Goal: Task Accomplishment & Management: Complete application form

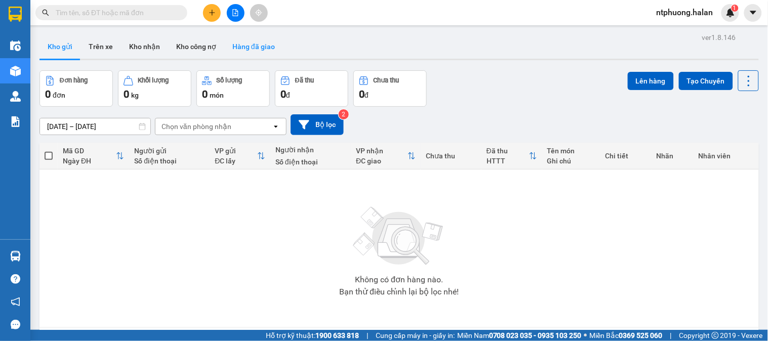
click at [254, 48] on button "Hàng đã giao" at bounding box center [253, 46] width 59 height 24
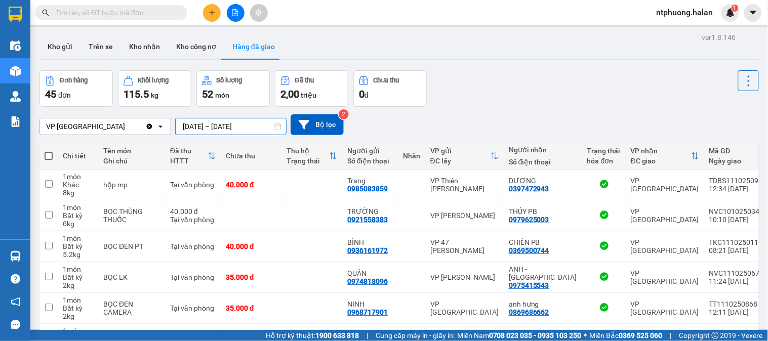
click at [210, 122] on input "10/10/2025 – 12/10/2025" at bounding box center [231, 126] width 110 height 16
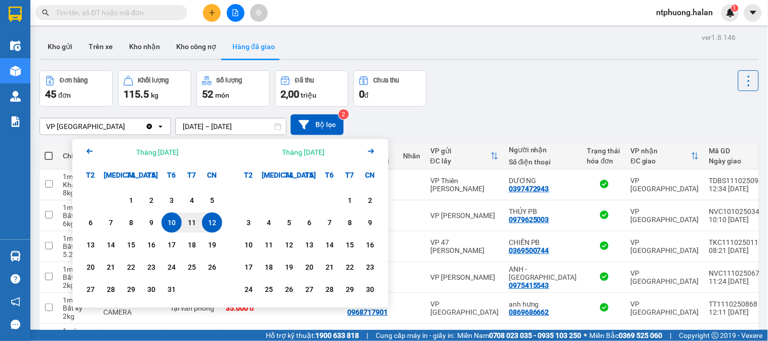
click at [216, 226] on div "12" at bounding box center [212, 223] width 14 height 12
type input "12/10/2025 – 12/10/2025"
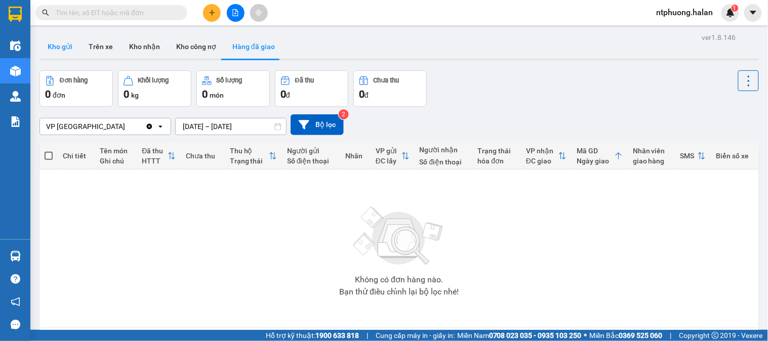
click at [68, 49] on button "Kho gửi" at bounding box center [59, 46] width 41 height 24
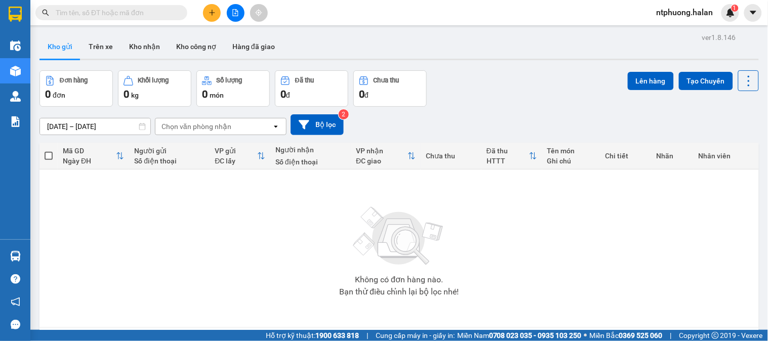
click at [157, 6] on span at bounding box center [111, 12] width 152 height 15
click at [127, 16] on input "text" at bounding box center [115, 12] width 119 height 11
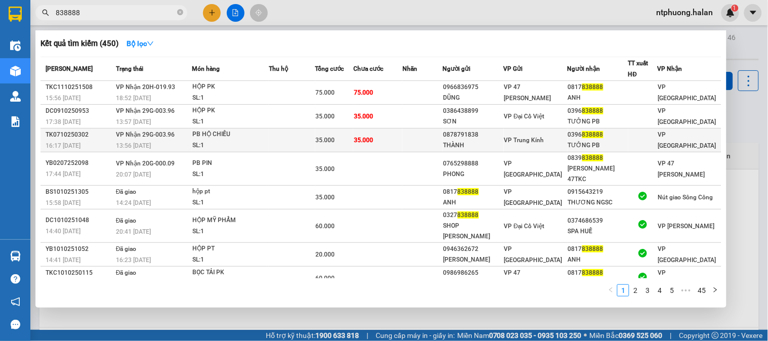
type input "838888"
click at [90, 136] on div "TK0710250302" at bounding box center [79, 135] width 67 height 11
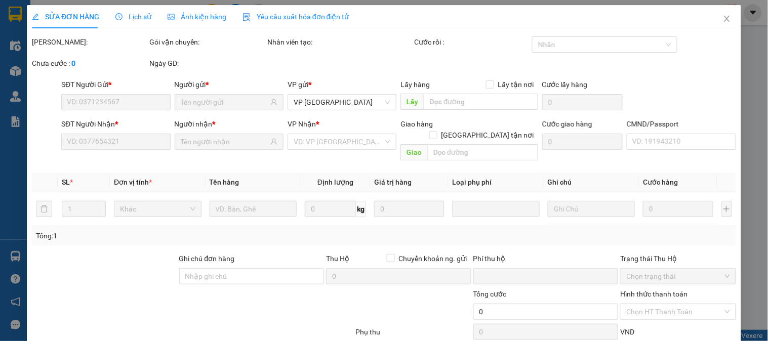
scroll to position [56, 0]
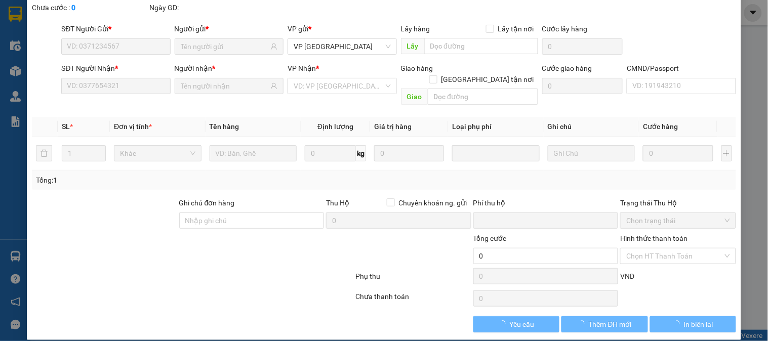
type input "0878791838"
type input "THÀNH"
type input "0396838888"
type input "TƯỞNG PB"
type input "0"
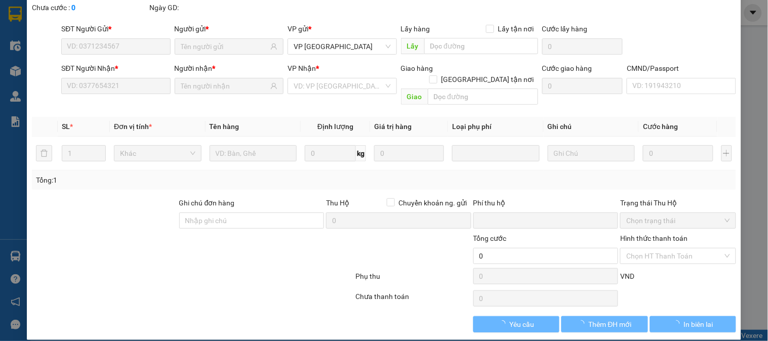
type input "35.000"
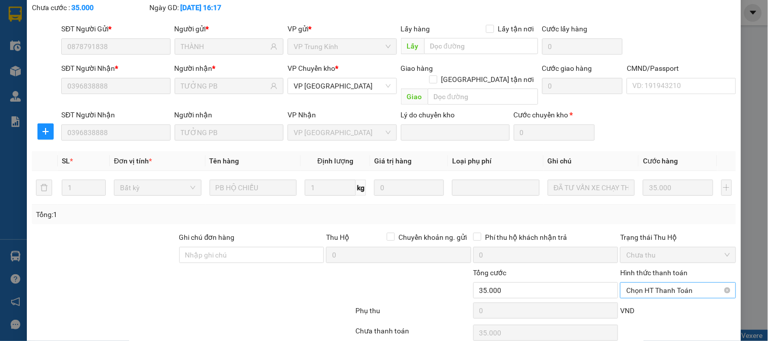
scroll to position [90, 0]
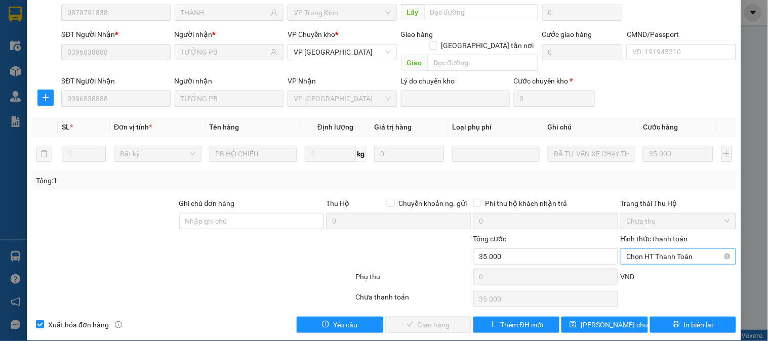
click at [658, 249] on span "Chọn HT Thanh Toán" at bounding box center [677, 256] width 103 height 15
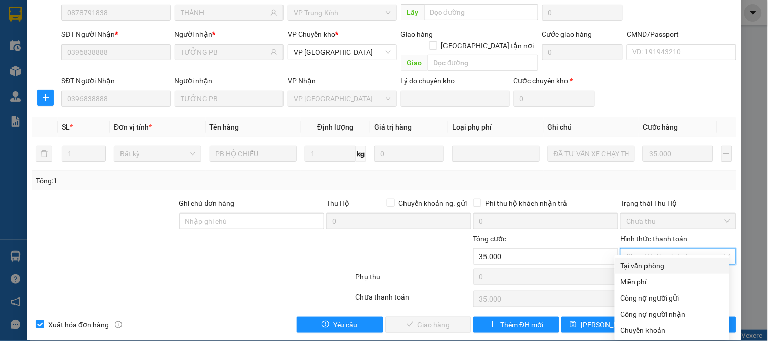
drag, startPoint x: 651, startPoint y: 262, endPoint x: 563, endPoint y: 287, distance: 92.1
click at [597, 277] on div "Total Paid Fee 0 Total UnPaid Fee 35.000 Cash Collection Total Fee Mã ĐH: TK071…" at bounding box center [384, 140] width 704 height 386
click at [664, 266] on div "Tại văn phòng" at bounding box center [671, 265] width 102 height 11
type input "0"
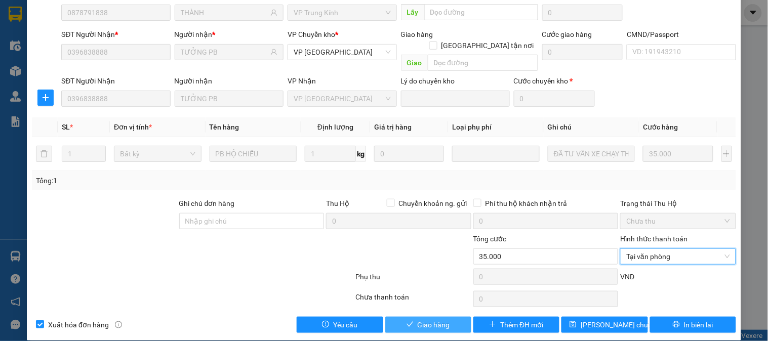
click at [436, 319] on span "Giao hàng" at bounding box center [433, 324] width 32 height 11
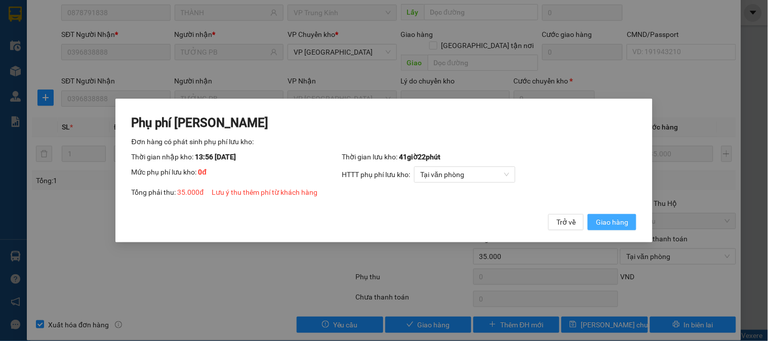
click at [618, 222] on span "Giao hàng" at bounding box center [612, 222] width 32 height 11
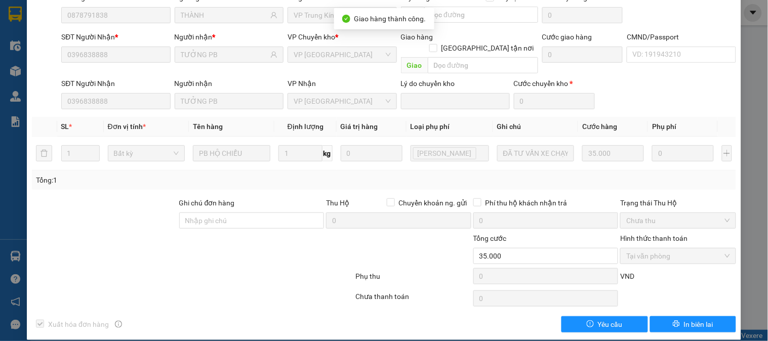
scroll to position [0, 0]
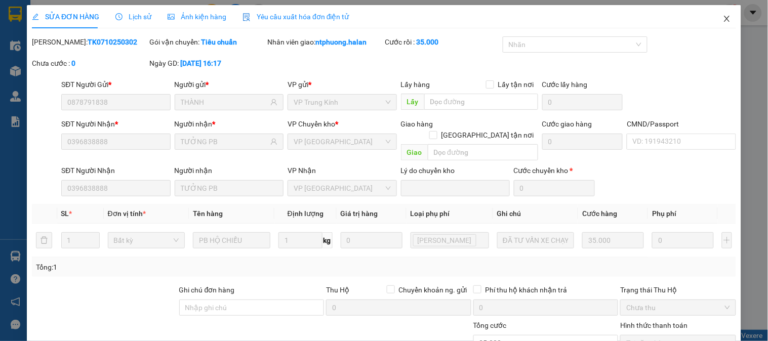
click at [723, 17] on icon "close" at bounding box center [727, 19] width 8 height 8
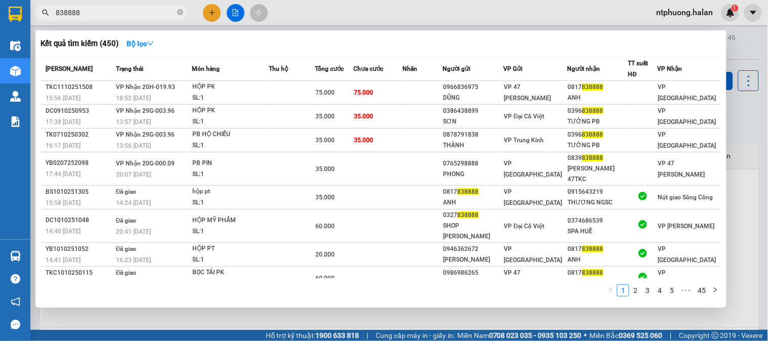
click at [111, 13] on input "838888" at bounding box center [115, 12] width 119 height 11
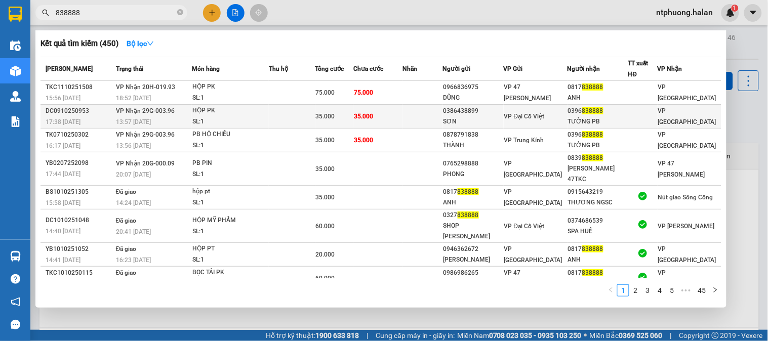
click at [268, 117] on div "SL: 1" at bounding box center [230, 121] width 76 height 11
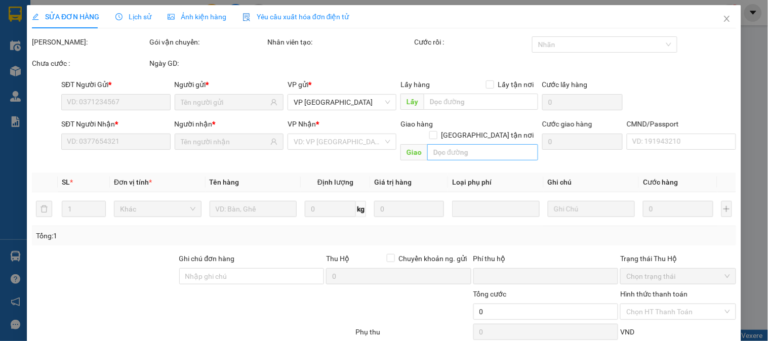
type input "0386438899"
type input "SƠN"
type input "0396838888"
type input "TƯỞNG PB"
type input "0"
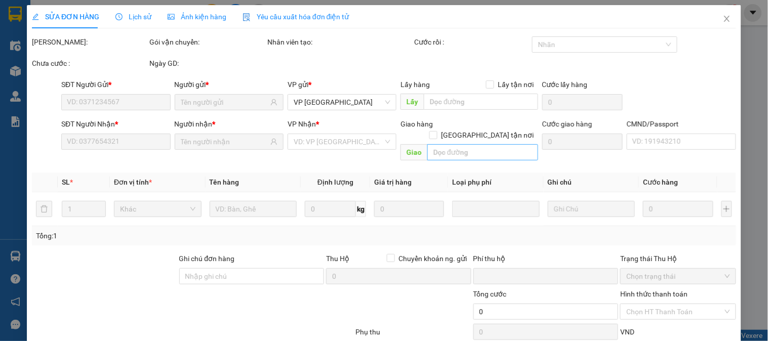
type input "35.000"
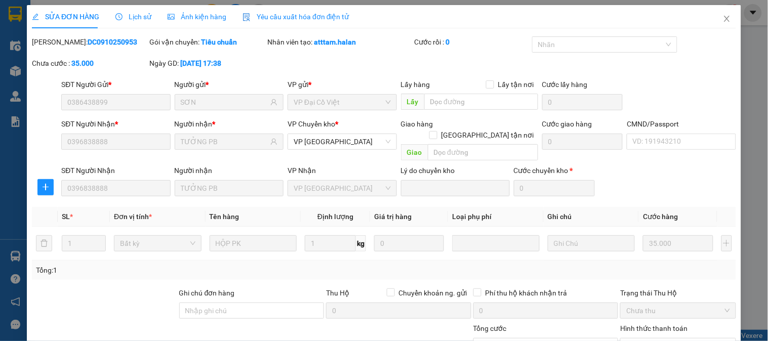
scroll to position [90, 0]
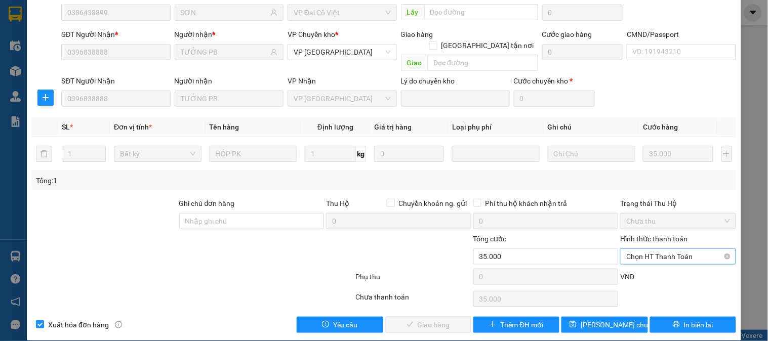
click at [675, 249] on span "Chọn HT Thanh Toán" at bounding box center [677, 256] width 103 height 15
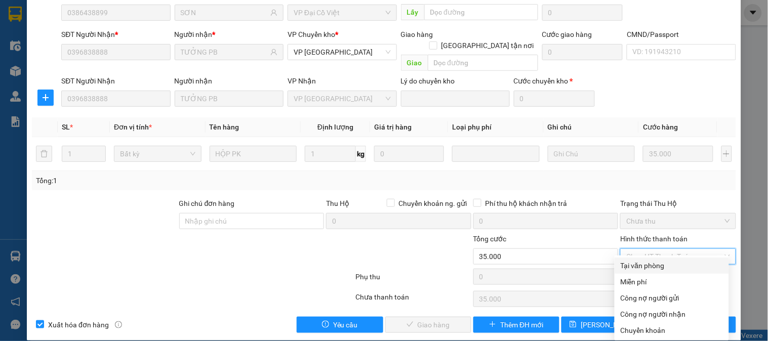
click at [658, 265] on div "Tại văn phòng" at bounding box center [671, 265] width 102 height 11
type input "0"
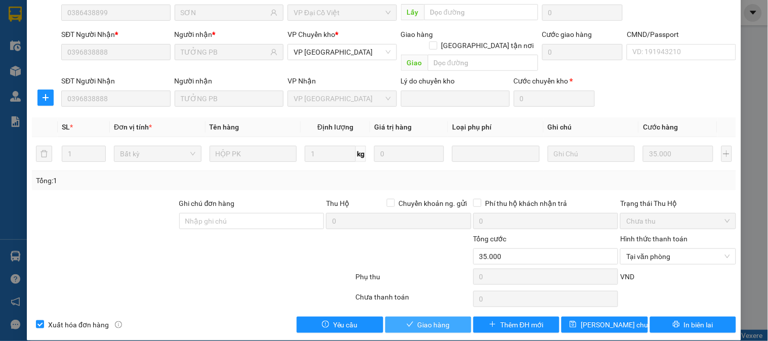
click at [436, 319] on span "Giao hàng" at bounding box center [433, 324] width 32 height 11
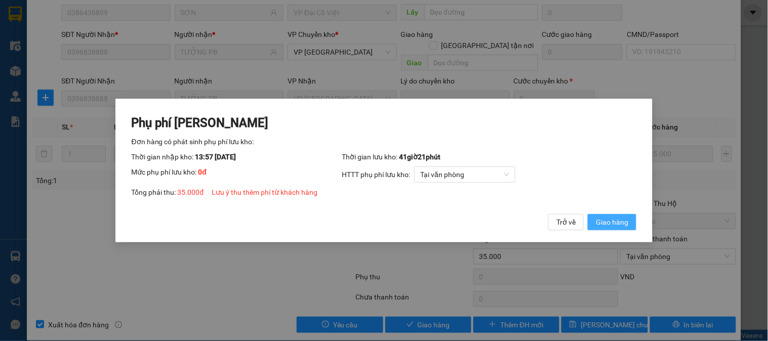
click at [601, 219] on span "Giao hàng" at bounding box center [612, 222] width 32 height 11
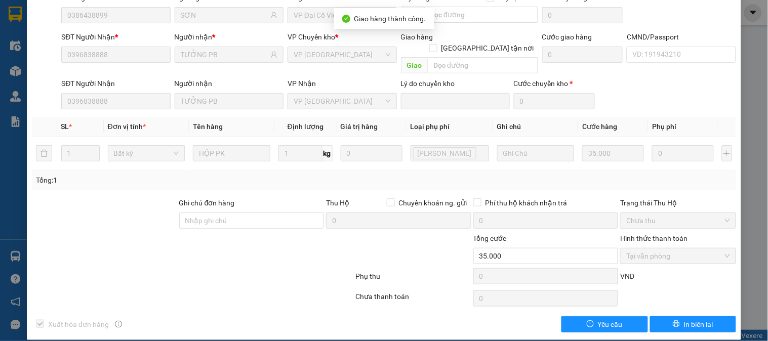
scroll to position [0, 0]
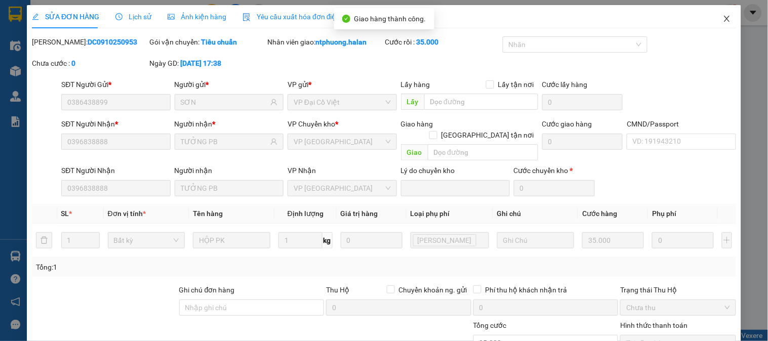
click at [723, 18] on icon "close" at bounding box center [727, 19] width 8 height 8
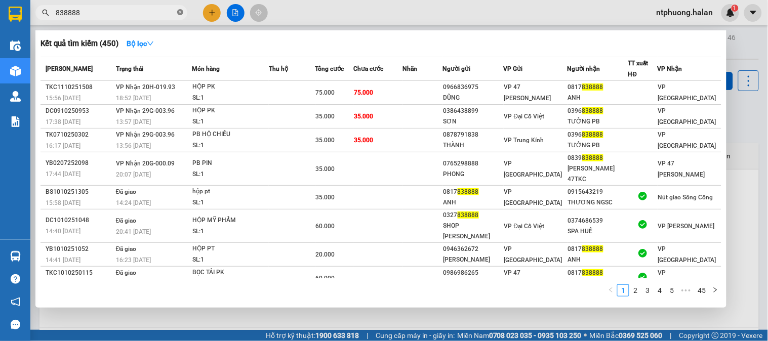
click at [179, 12] on icon "close-circle" at bounding box center [180, 12] width 6 height 6
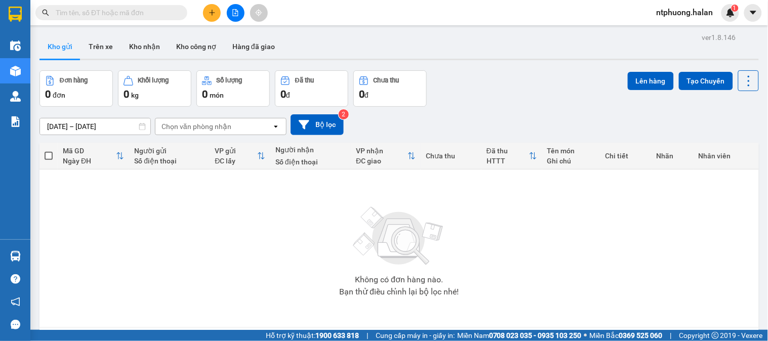
click at [128, 12] on input "text" at bounding box center [115, 12] width 119 height 11
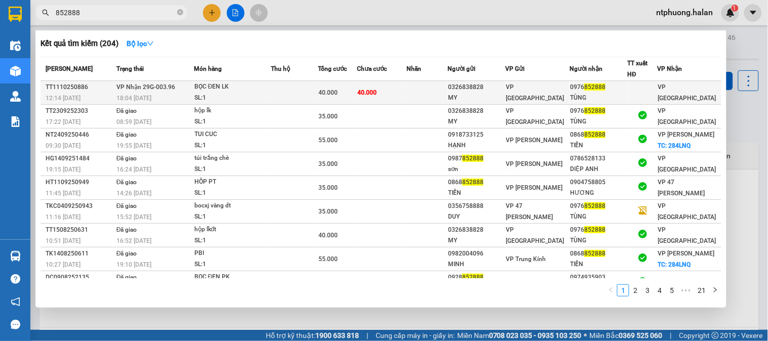
type input "852888"
click at [267, 97] on div "SL: 1" at bounding box center [232, 98] width 76 height 11
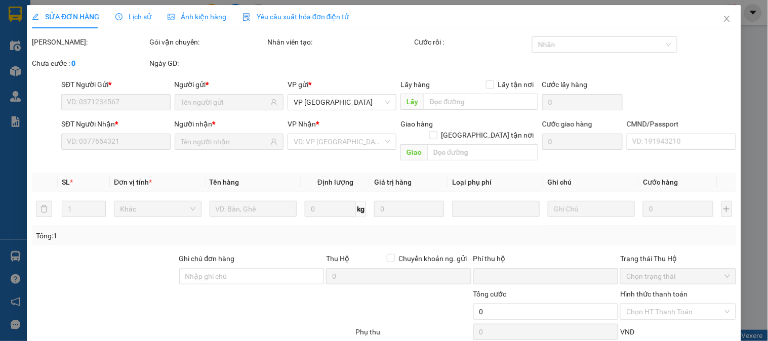
type input "0326838828"
type input "MY"
type input "0976852888"
type input "TÙNG"
type input "0"
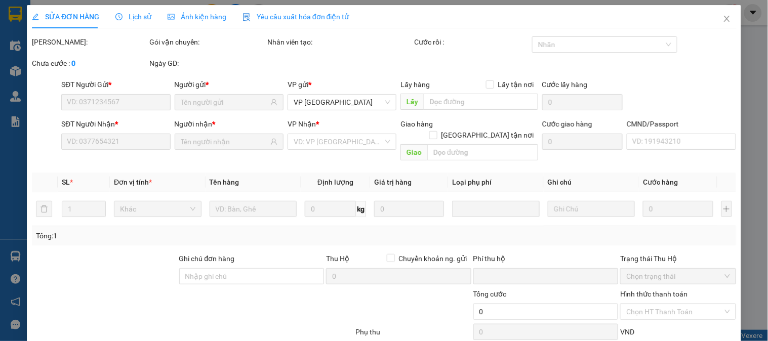
type input "40.000"
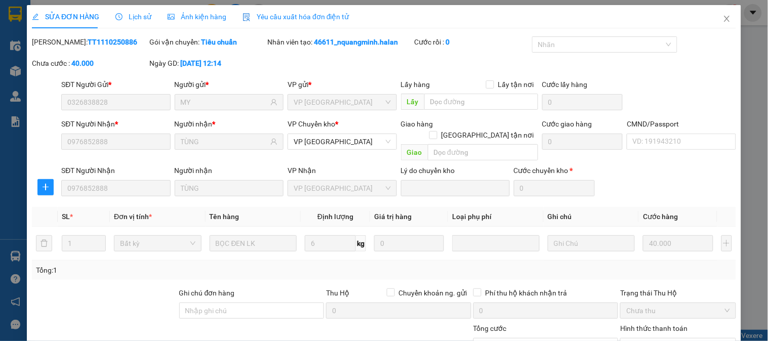
scroll to position [90, 0]
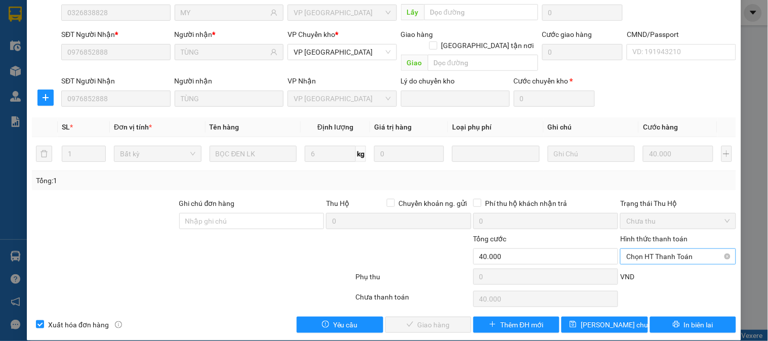
click at [656, 249] on span "Chọn HT Thanh Toán" at bounding box center [677, 256] width 103 height 15
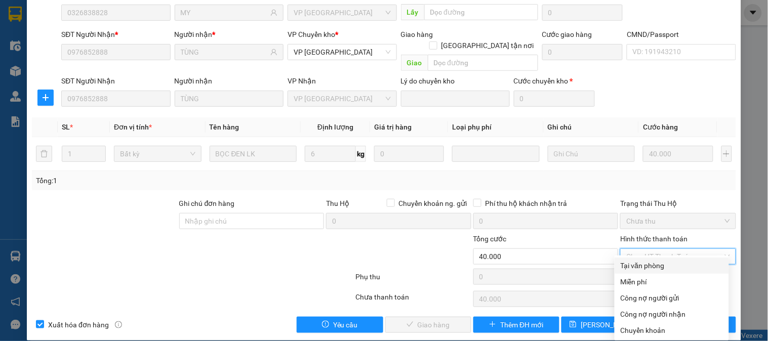
click at [650, 262] on div "Tại văn phòng" at bounding box center [671, 265] width 102 height 11
type input "0"
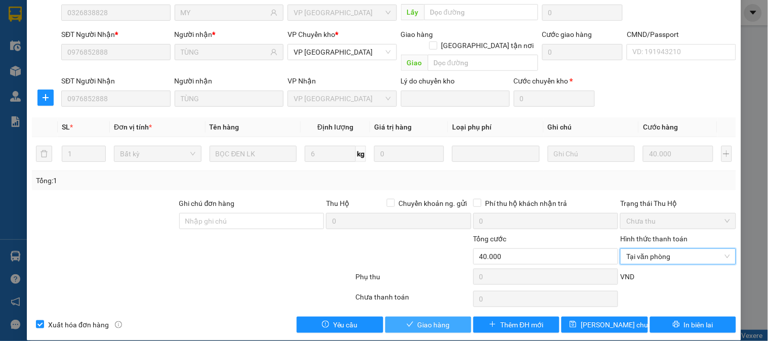
click at [441, 319] on span "Giao hàng" at bounding box center [433, 324] width 32 height 11
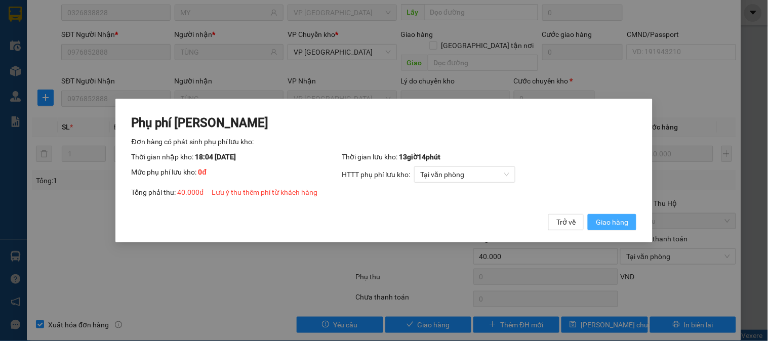
click at [621, 226] on span "Giao hàng" at bounding box center [612, 222] width 32 height 11
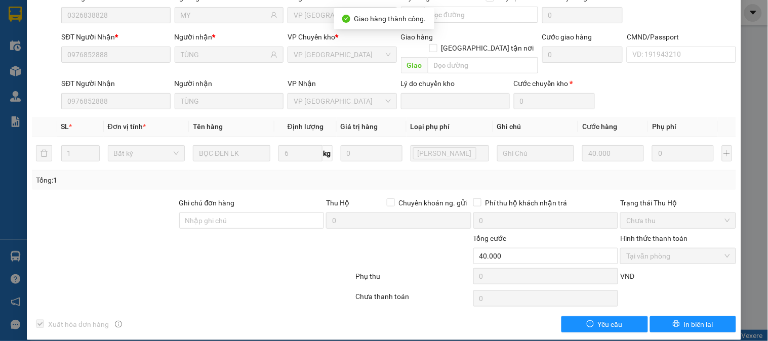
scroll to position [0, 0]
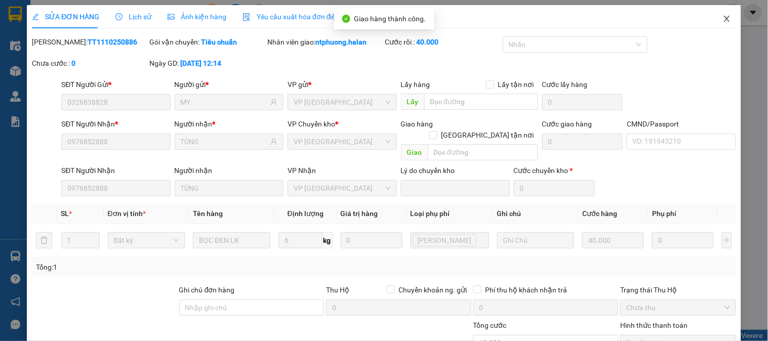
click at [723, 18] on icon "close" at bounding box center [727, 19] width 8 height 8
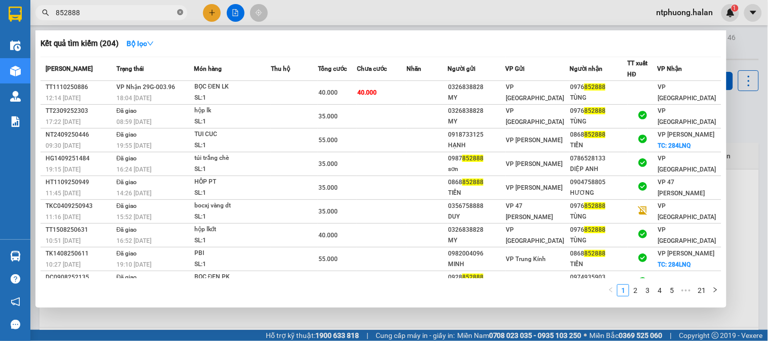
click at [179, 13] on icon "close-circle" at bounding box center [180, 12] width 6 height 6
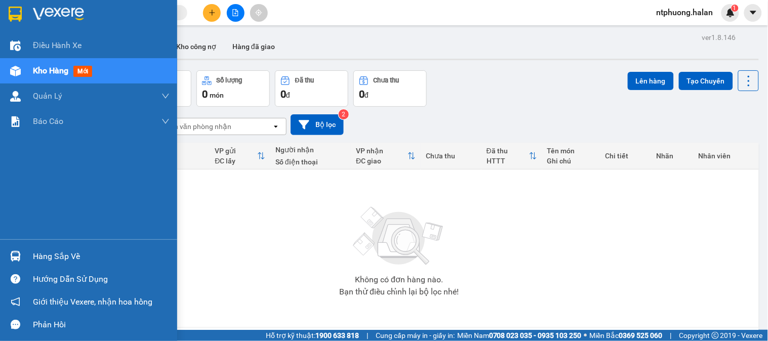
click at [31, 259] on div "Hàng sắp về" at bounding box center [88, 256] width 177 height 23
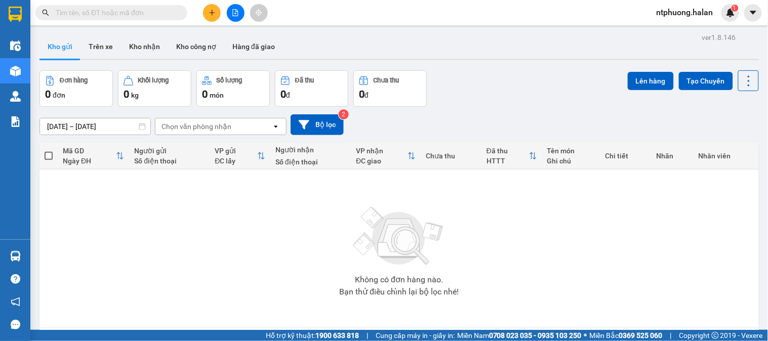
click at [488, 249] on section "Kết quả tìm kiếm ( 204 ) Bộ lọc Mã ĐH Trạng thái Món hàng Thu hộ Tổng cước Chưa…" at bounding box center [384, 170] width 768 height 341
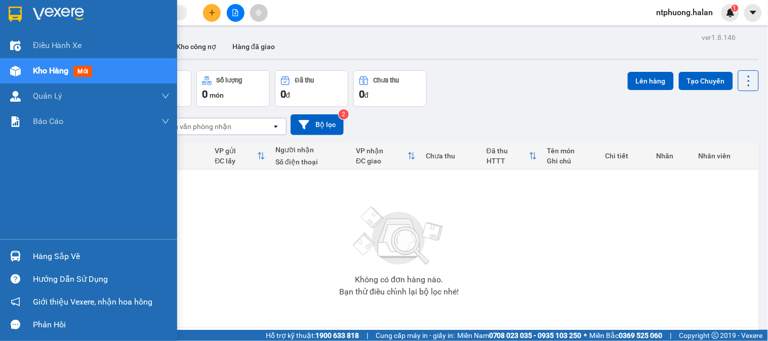
click at [56, 262] on div "Hàng sắp về" at bounding box center [101, 256] width 137 height 15
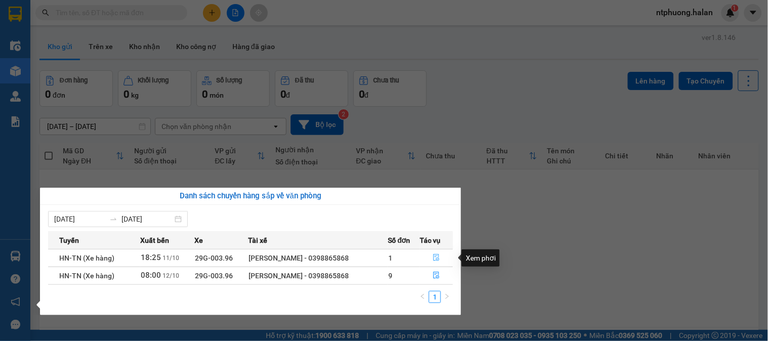
click at [436, 258] on icon "file-done" at bounding box center [436, 257] width 7 height 7
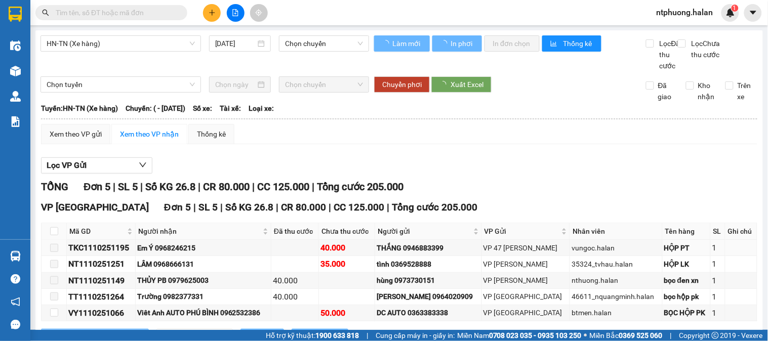
type input "11/10/2025"
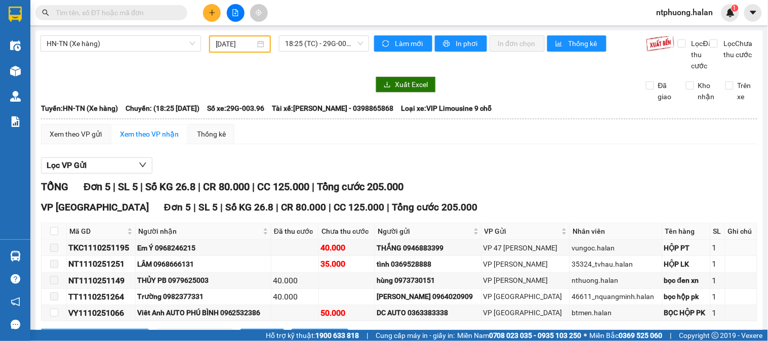
scroll to position [55, 0]
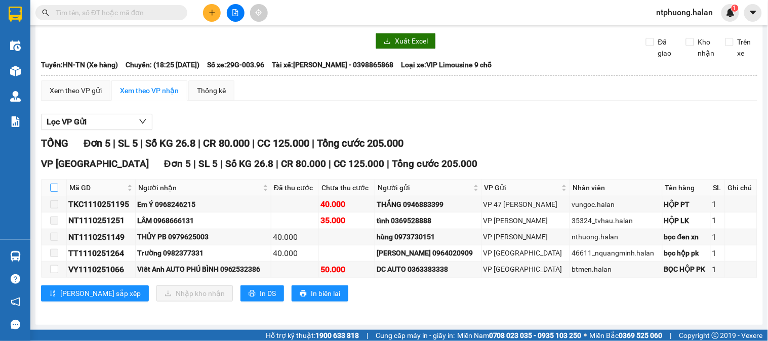
click at [53, 185] on input "checkbox" at bounding box center [54, 188] width 8 height 8
checkbox input "true"
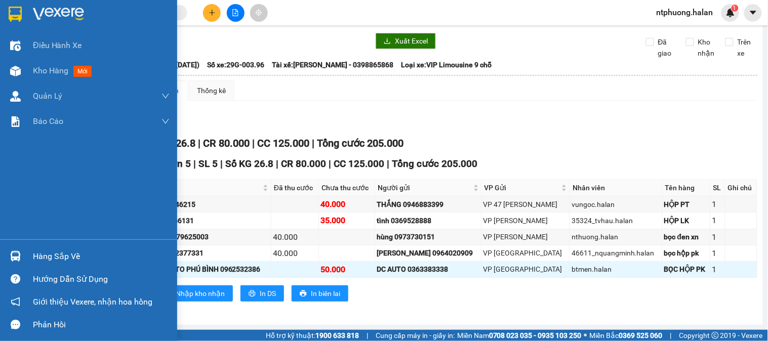
click at [46, 261] on div "Hàng sắp về" at bounding box center [101, 256] width 137 height 15
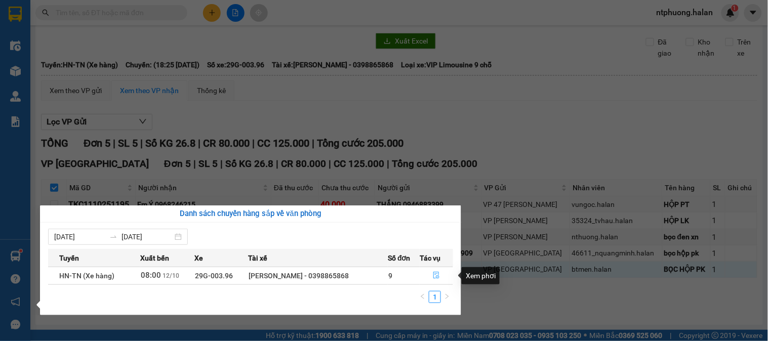
click at [433, 275] on icon "file-done" at bounding box center [436, 275] width 6 height 7
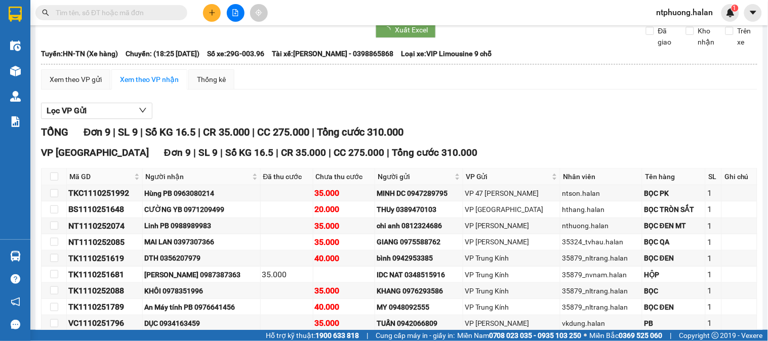
type input "12/10/2025"
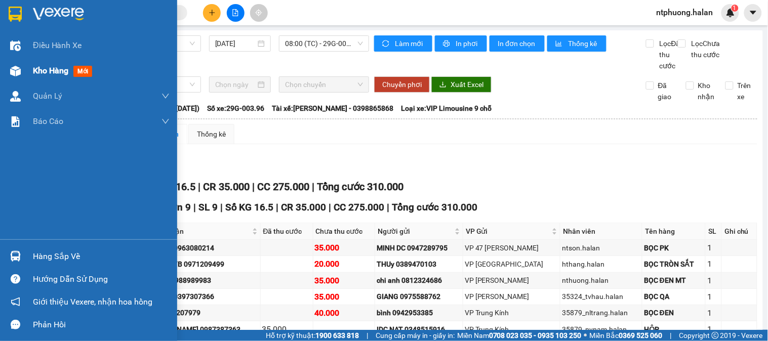
click at [47, 73] on span "Kho hàng" at bounding box center [50, 71] width 35 height 10
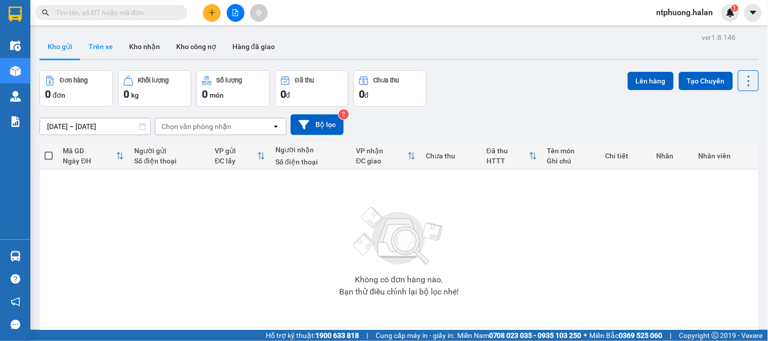
click at [98, 46] on button "Trên xe" at bounding box center [100, 46] width 40 height 24
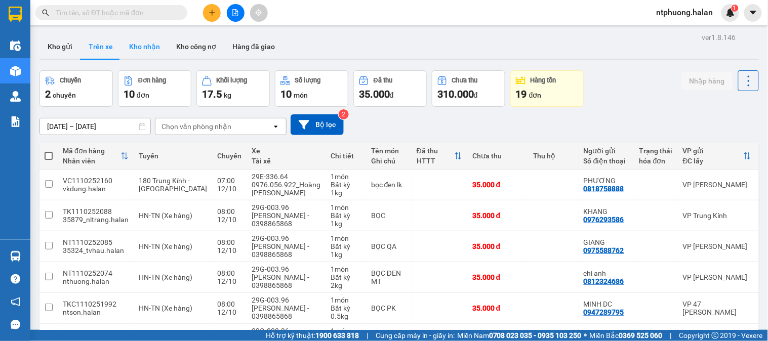
click at [139, 49] on button "Kho nhận" at bounding box center [144, 46] width 47 height 24
type input "14/08/2025 – 12/10/2025"
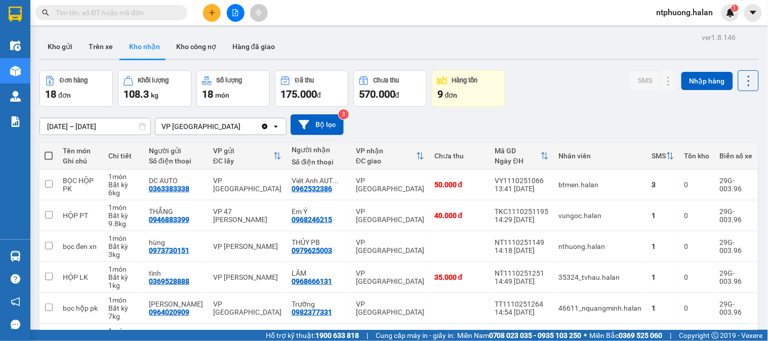
scroll to position [190, 0]
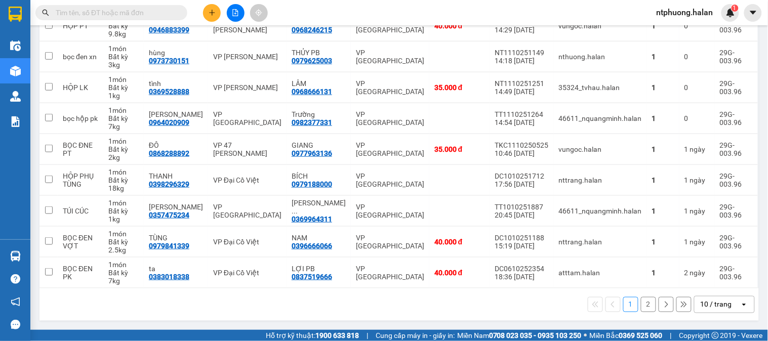
click at [642, 307] on button "2" at bounding box center [648, 304] width 15 height 15
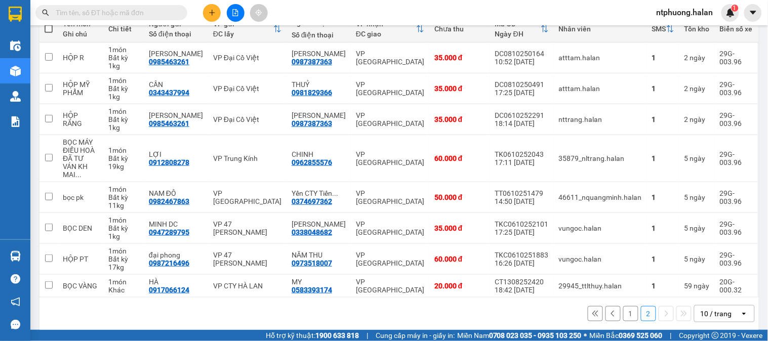
scroll to position [129, 0]
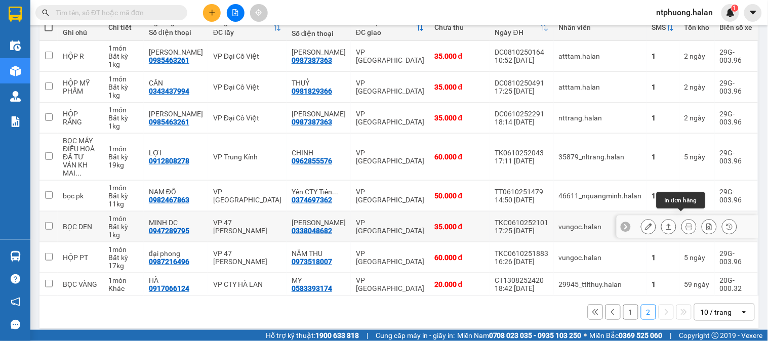
click at [685, 223] on icon at bounding box center [688, 226] width 7 height 7
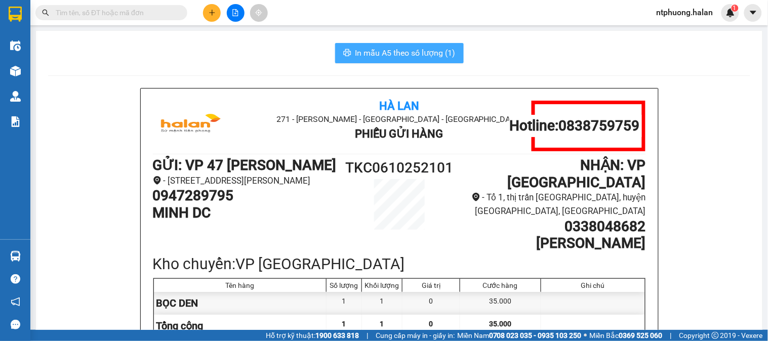
click at [402, 54] on span "In mẫu A5 theo số lượng (1)" at bounding box center [405, 53] width 100 height 13
click at [84, 8] on input "text" at bounding box center [115, 12] width 119 height 11
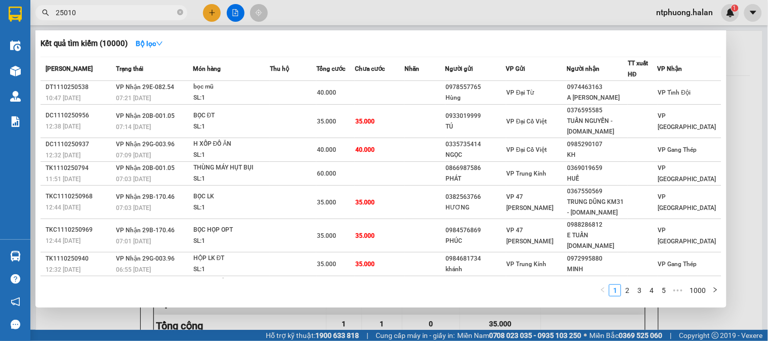
type input "250101"
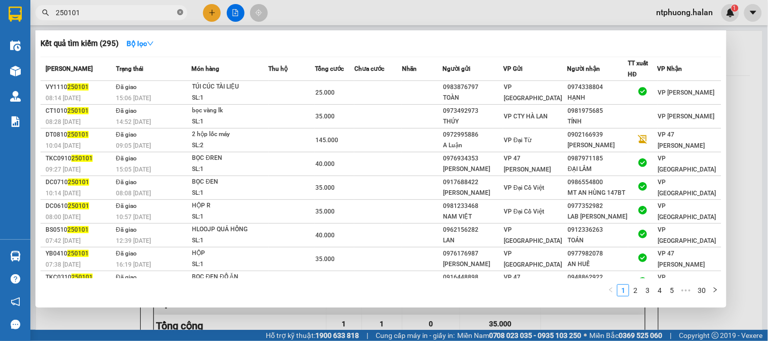
click at [181, 13] on icon "close-circle" at bounding box center [180, 12] width 6 height 6
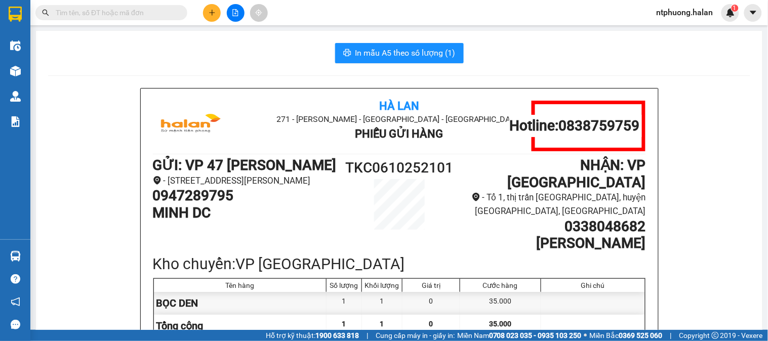
click at [118, 13] on input "text" at bounding box center [115, 12] width 119 height 11
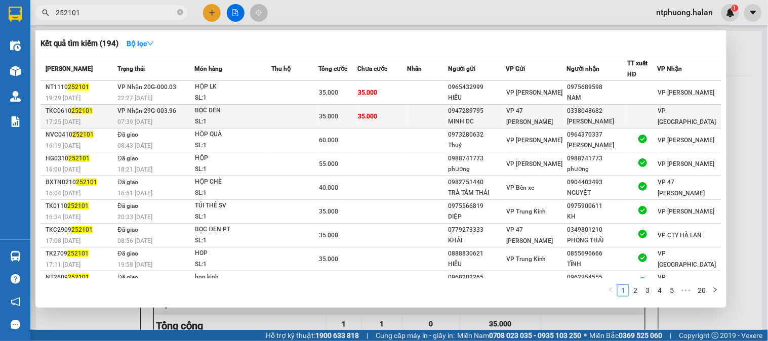
type input "252101"
click at [431, 115] on td at bounding box center [427, 117] width 41 height 24
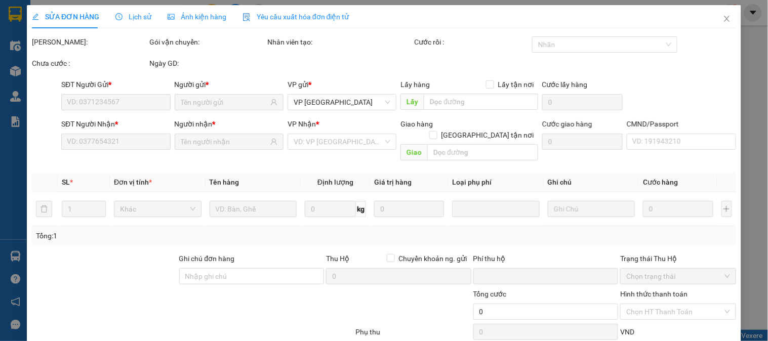
type input "0947289795"
type input "MINH DC"
type input "0338048682"
type input "DƯƠNG SÁU"
type input "0"
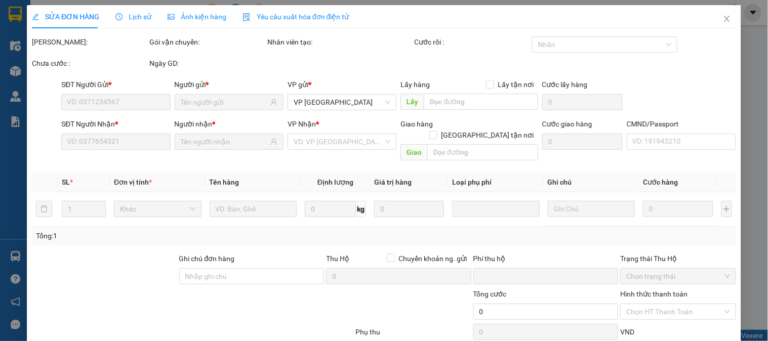
type input "35.000"
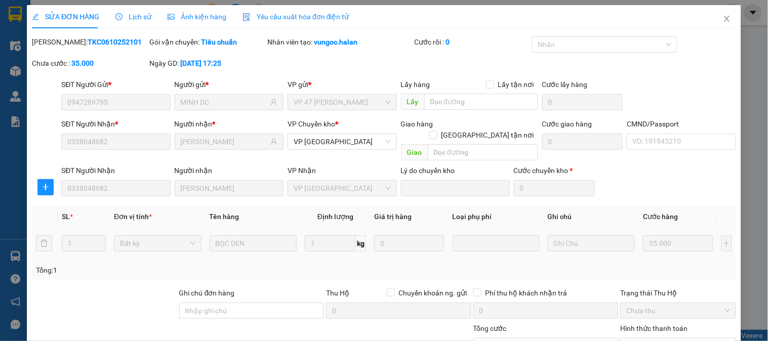
scroll to position [90, 0]
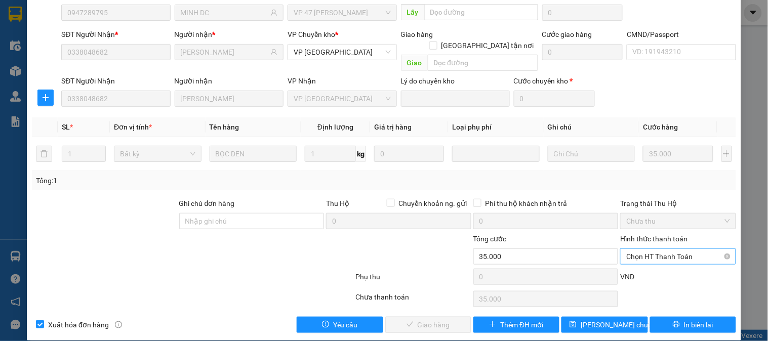
click at [659, 249] on span "Chọn HT Thanh Toán" at bounding box center [677, 256] width 103 height 15
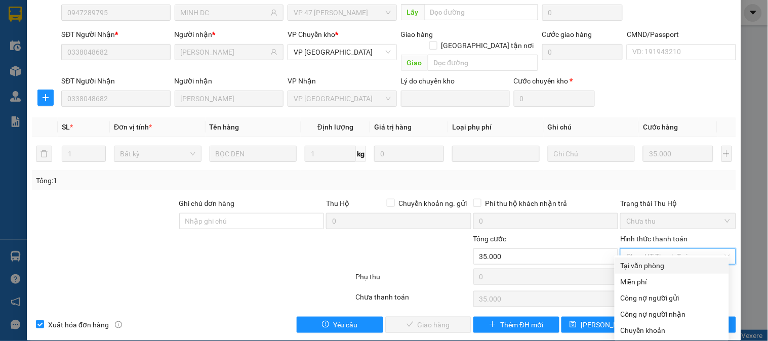
click at [635, 264] on div "Tại văn phòng" at bounding box center [671, 265] width 102 height 11
type input "0"
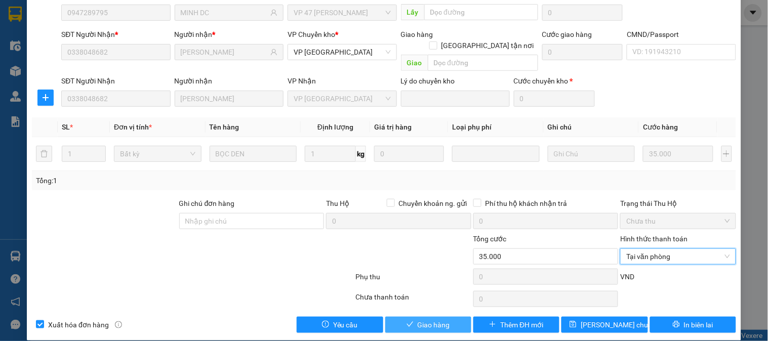
click at [440, 319] on span "Giao hàng" at bounding box center [433, 324] width 32 height 11
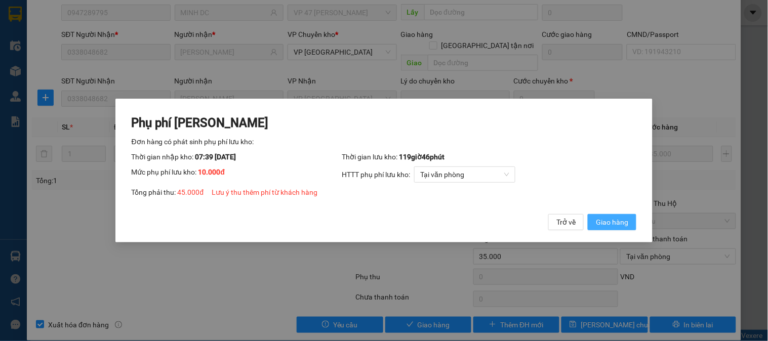
click at [617, 223] on span "Giao hàng" at bounding box center [612, 222] width 32 height 11
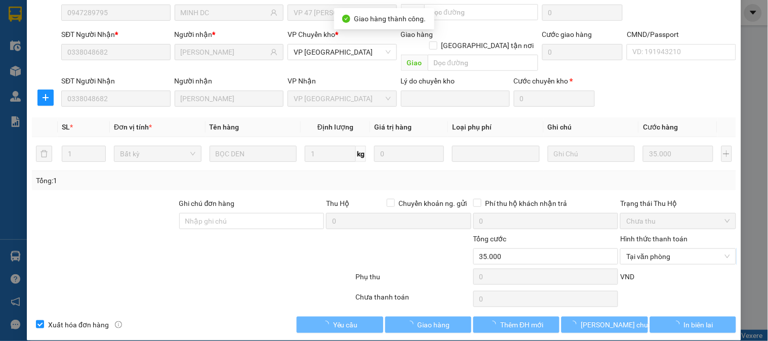
type input "45.000"
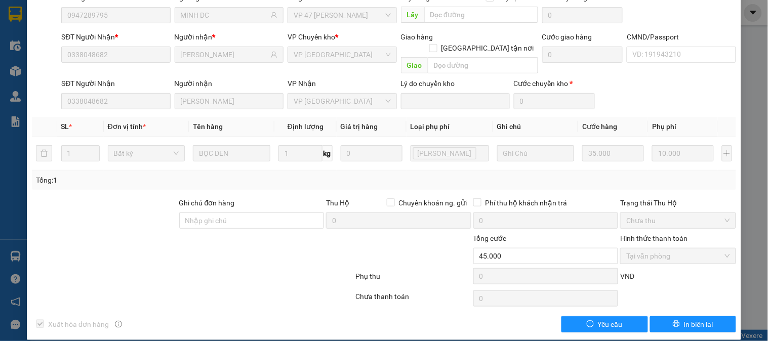
scroll to position [0, 0]
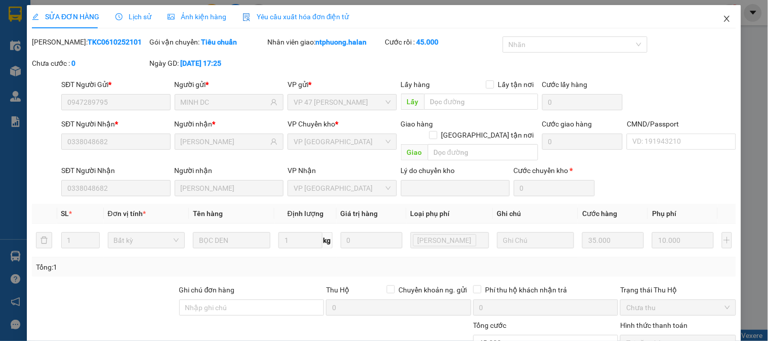
click at [723, 20] on icon "close" at bounding box center [727, 19] width 8 height 8
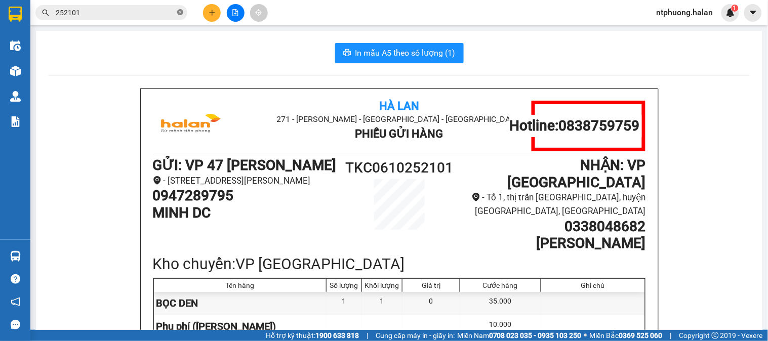
click at [177, 11] on icon "close-circle" at bounding box center [180, 12] width 6 height 6
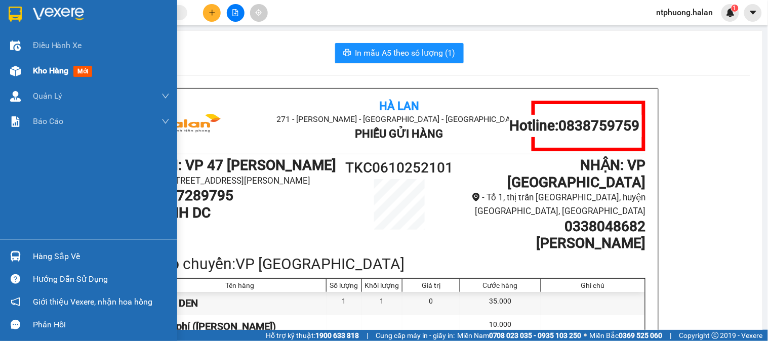
click at [50, 72] on span "Kho hàng" at bounding box center [50, 71] width 35 height 10
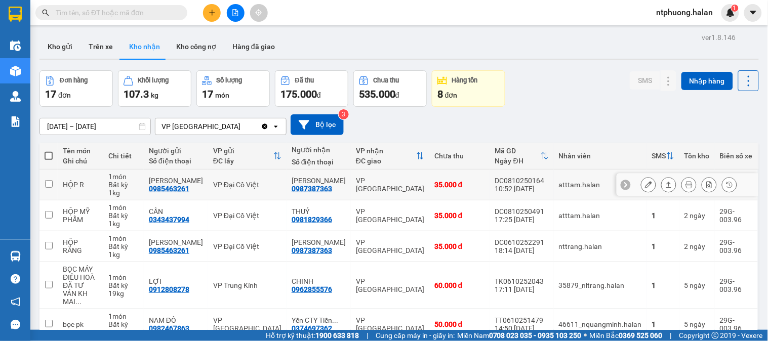
scroll to position [98, 0]
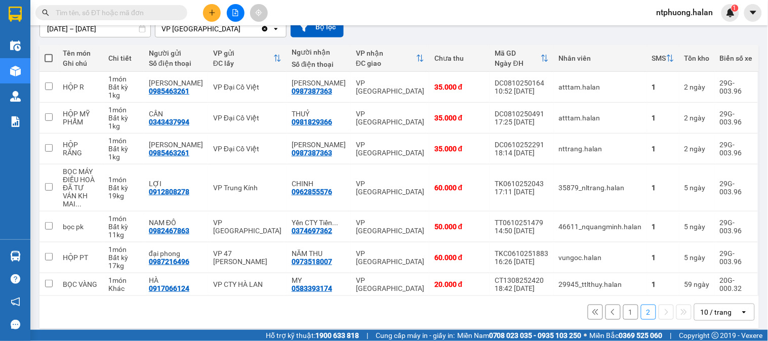
click at [122, 9] on input "text" at bounding box center [115, 12] width 119 height 11
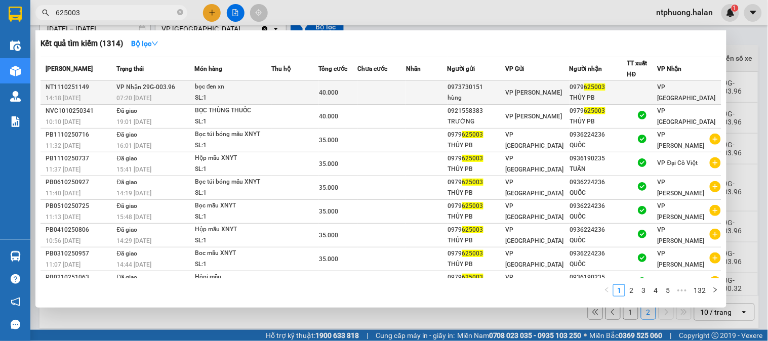
type input "625003"
click at [273, 94] on td at bounding box center [295, 93] width 48 height 24
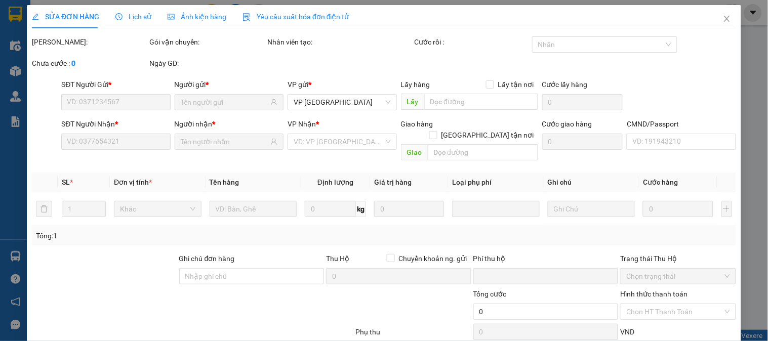
type input "0973730151"
type input "hùng"
type input "0979625003"
type input "THỦY PB"
type input "0"
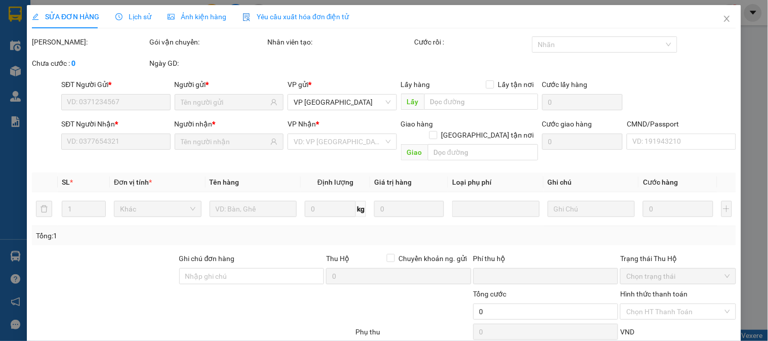
type input "40.000"
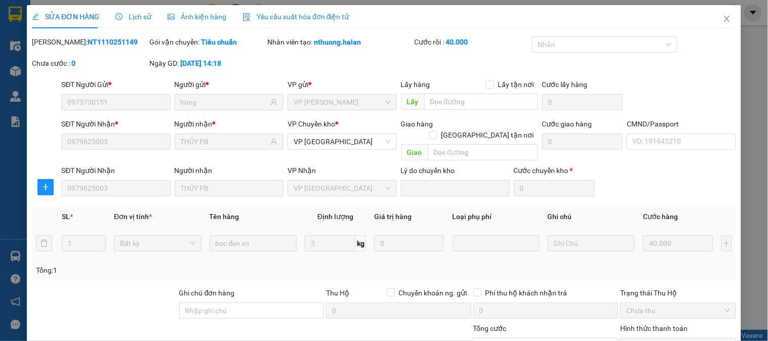
scroll to position [90, 0]
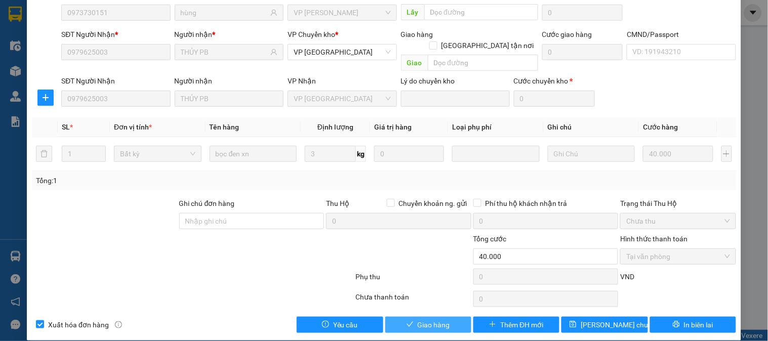
click at [436, 319] on span "Giao hàng" at bounding box center [433, 324] width 32 height 11
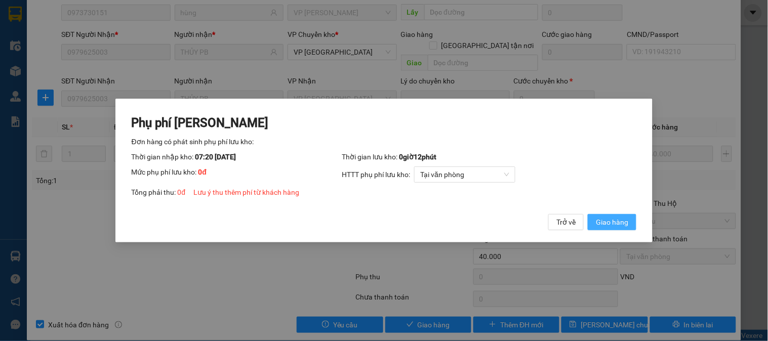
click at [614, 223] on span "Giao hàng" at bounding box center [612, 222] width 32 height 11
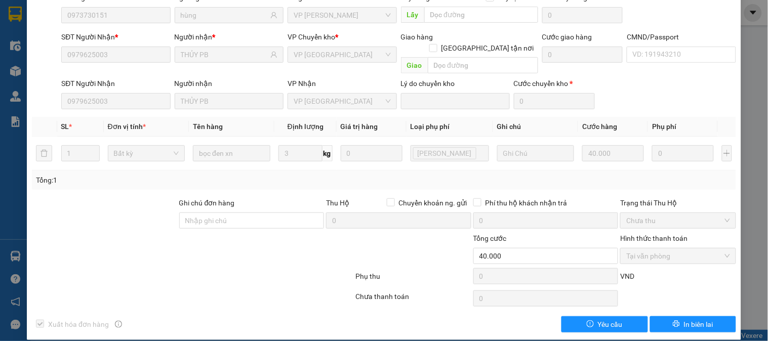
scroll to position [0, 0]
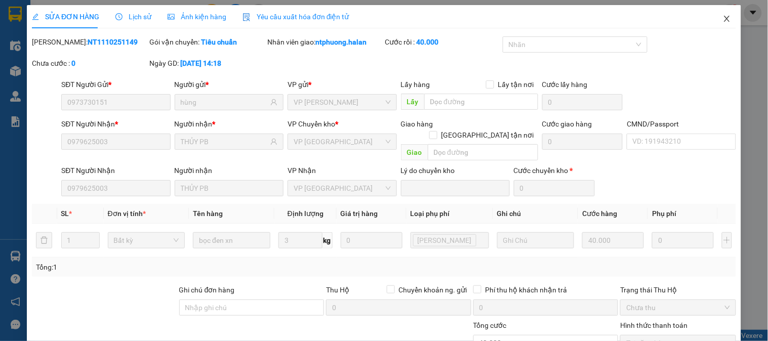
click at [724, 17] on icon "close" at bounding box center [727, 19] width 6 height 6
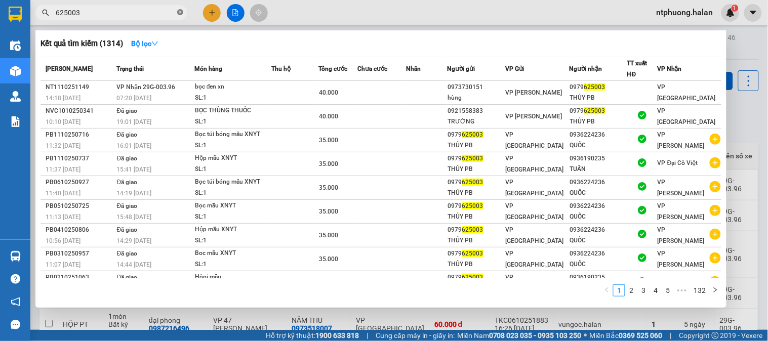
click at [182, 11] on icon "close-circle" at bounding box center [180, 12] width 6 height 6
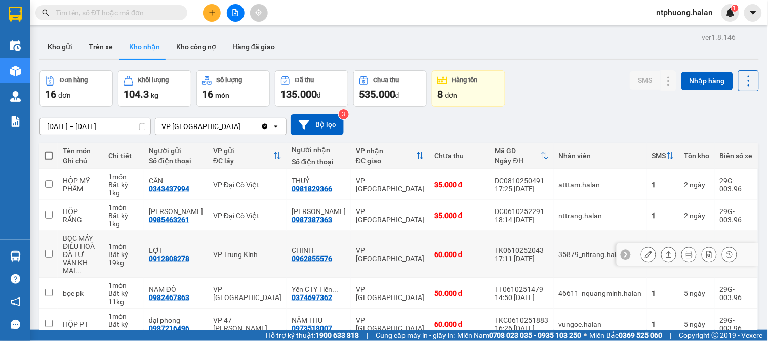
scroll to position [67, 0]
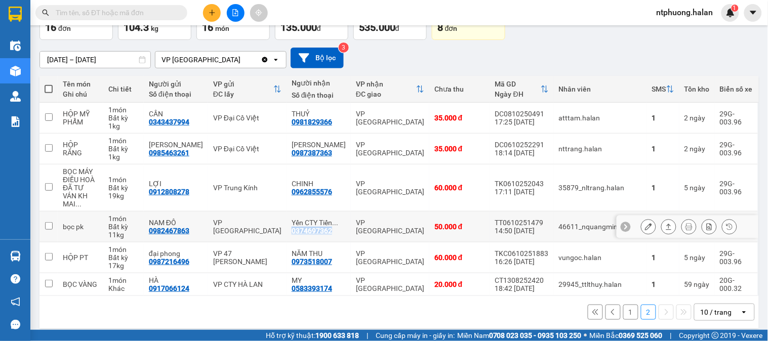
drag, startPoint x: 292, startPoint y: 224, endPoint x: 335, endPoint y: 224, distance: 43.0
click at [335, 224] on td "Yến CTY Tiến ... 0374697362" at bounding box center [318, 227] width 64 height 31
checkbox input "true"
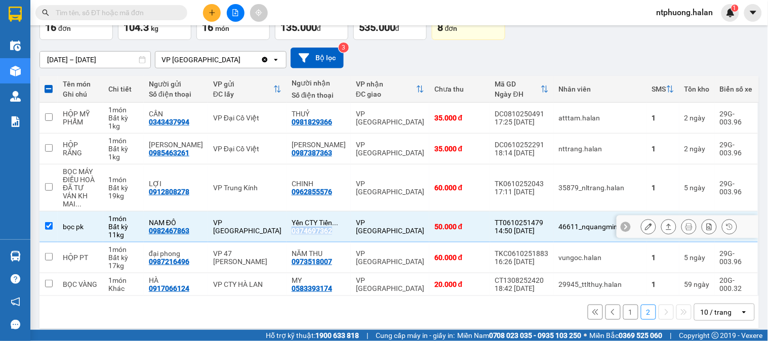
copy div "0374697362"
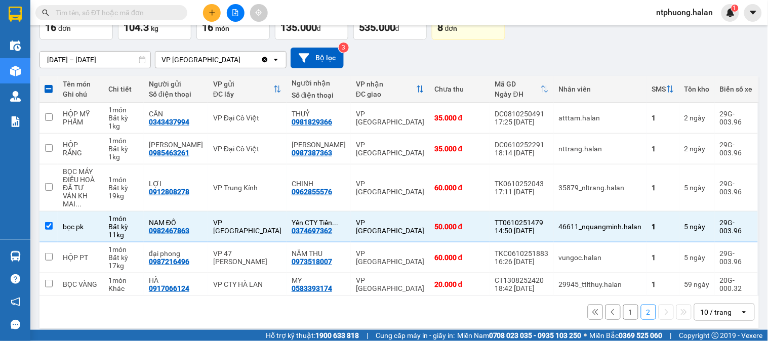
click at [138, 10] on input "text" at bounding box center [115, 12] width 119 height 11
paste input "0374697362"
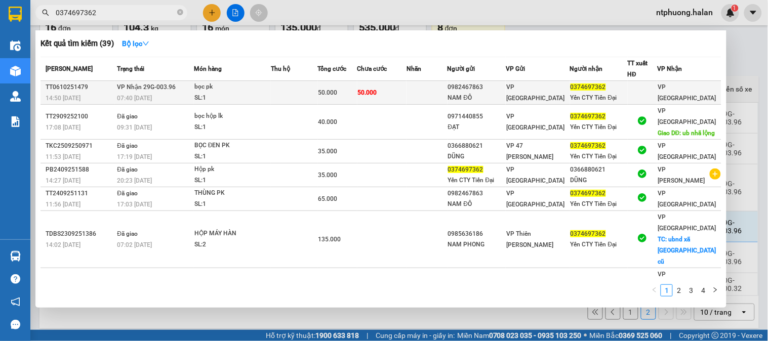
type input "0374697362"
click at [275, 93] on td at bounding box center [294, 93] width 47 height 24
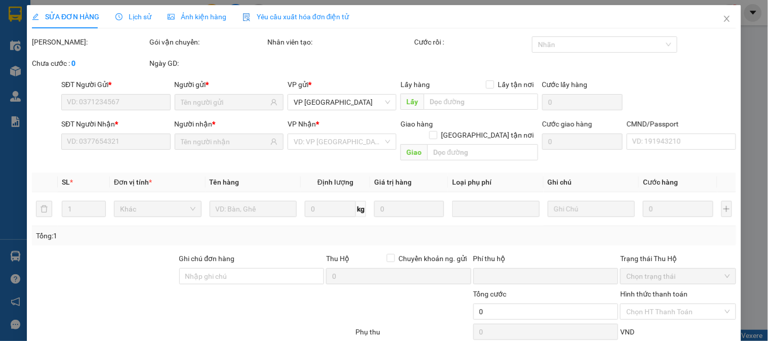
type input "0982467863"
type input "NAM ĐÔ"
type input "0374697362"
type input "Yến CTY Tiến Đại"
type input "0"
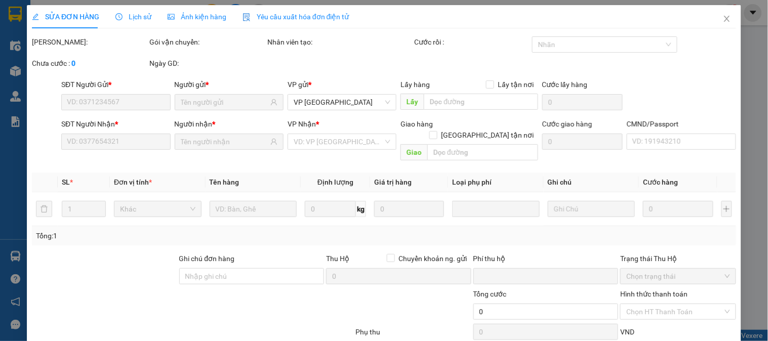
type input "50.000"
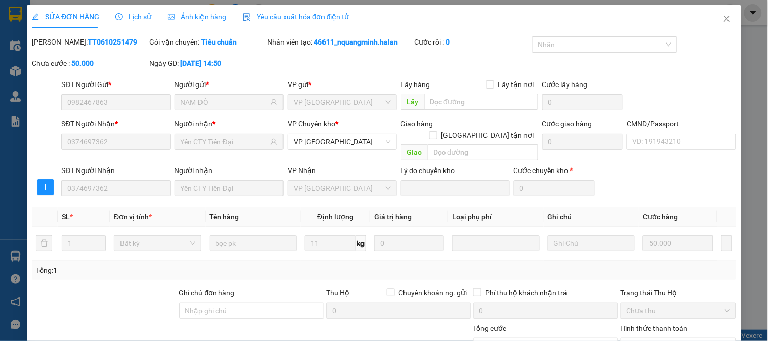
scroll to position [90, 0]
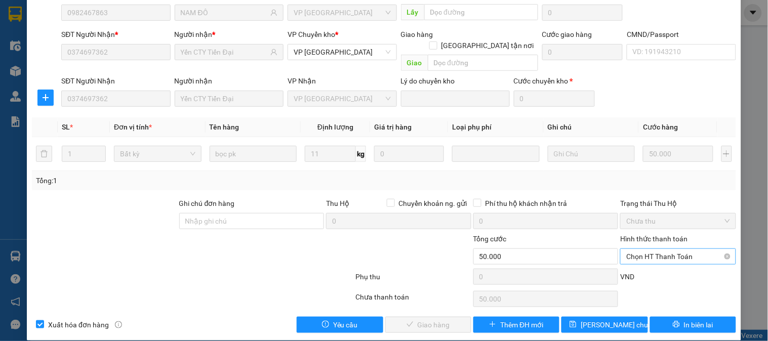
click at [651, 249] on span "Chọn HT Thanh Toán" at bounding box center [677, 256] width 103 height 15
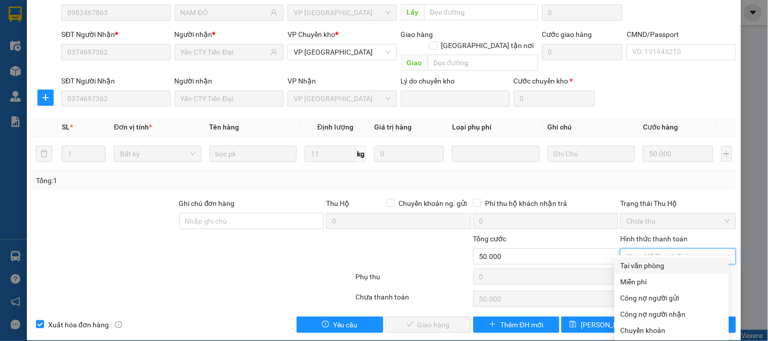
click at [643, 264] on div "Tại văn phòng" at bounding box center [671, 265] width 102 height 11
type input "0"
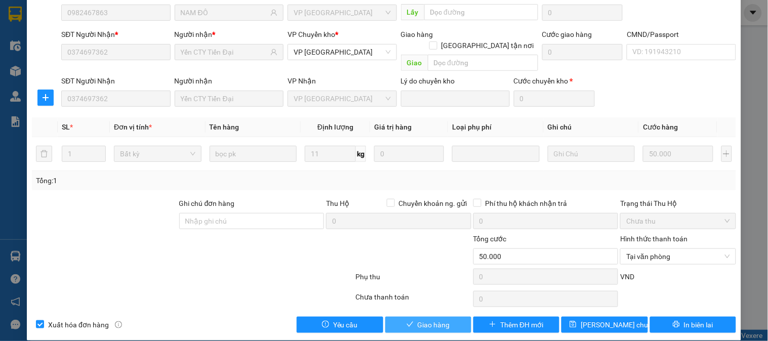
click at [422, 319] on span "Giao hàng" at bounding box center [433, 324] width 32 height 11
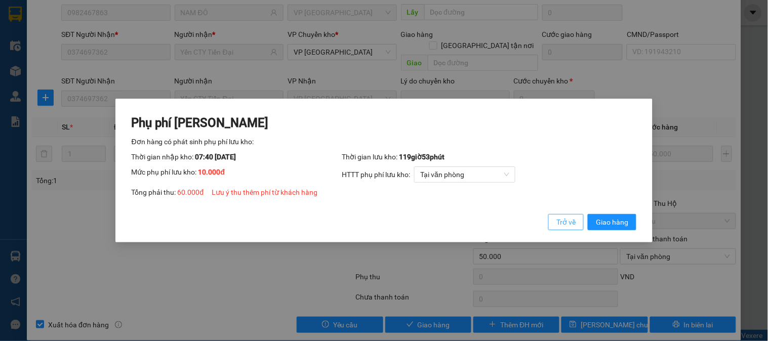
click at [570, 222] on span "Trở về" at bounding box center [565, 222] width 19 height 11
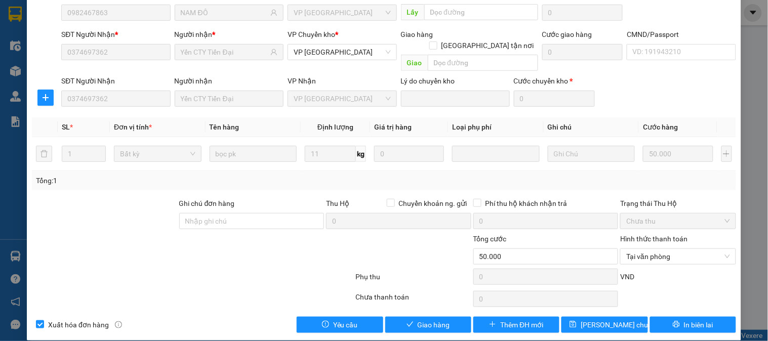
scroll to position [0, 0]
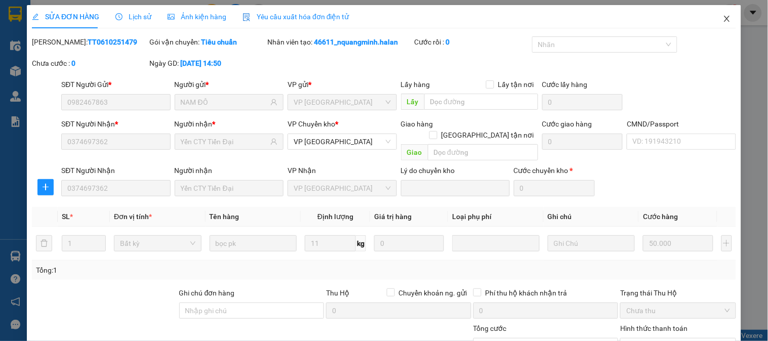
click at [724, 19] on icon "close" at bounding box center [727, 19] width 6 height 6
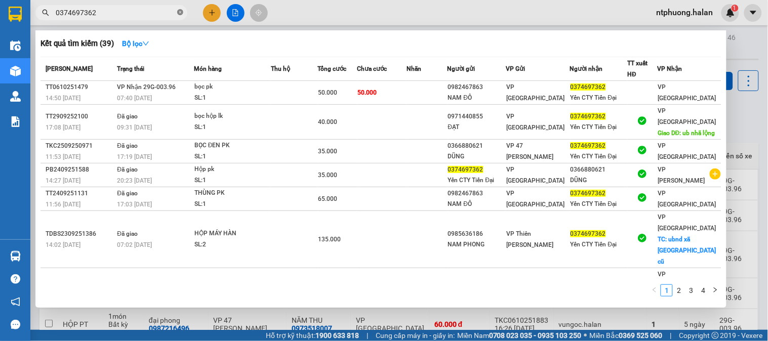
click at [180, 14] on icon "close-circle" at bounding box center [180, 12] width 6 height 6
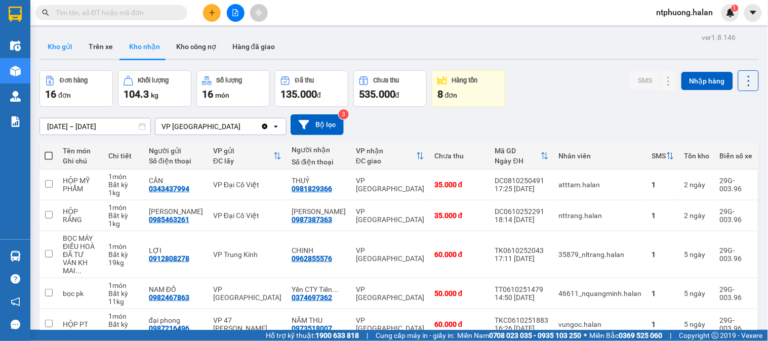
click at [61, 49] on button "Kho gửi" at bounding box center [59, 46] width 41 height 24
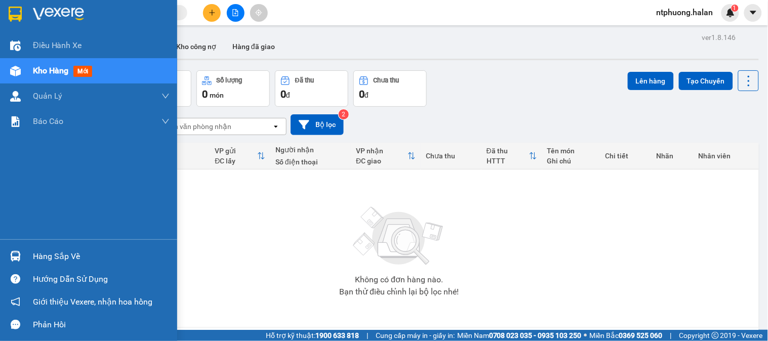
click at [70, 259] on div "Hàng sắp về" at bounding box center [101, 256] width 137 height 15
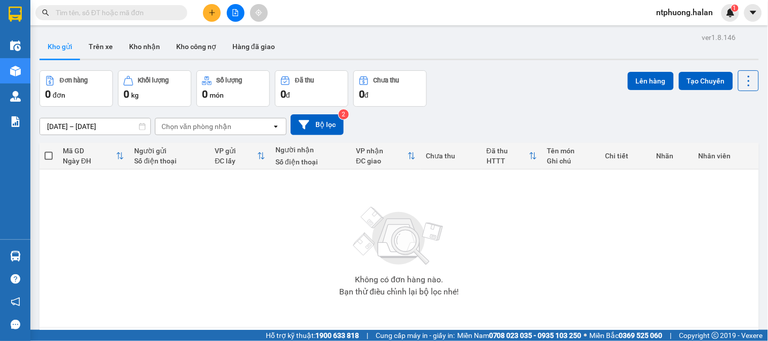
click at [560, 283] on section "Kết quả tìm kiếm ( 39 ) Bộ lọc Mã ĐH Trạng thái Món hàng Thu hộ Tổng cước Chưa …" at bounding box center [384, 170] width 768 height 341
click at [153, 48] on button "Kho nhận" at bounding box center [144, 46] width 47 height 24
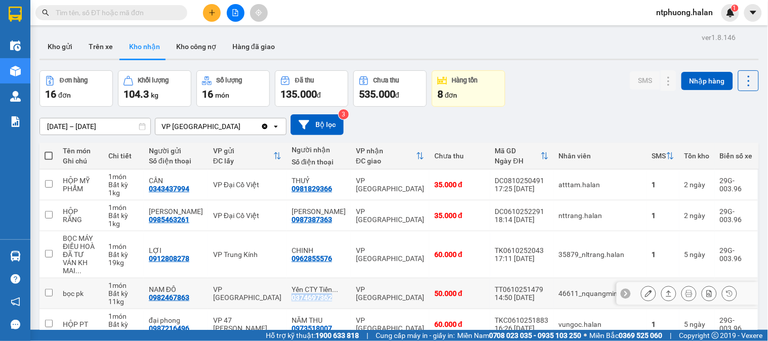
drag, startPoint x: 294, startPoint y: 290, endPoint x: 332, endPoint y: 292, distance: 38.5
click at [332, 294] on div "0374697362" at bounding box center [311, 298] width 40 height 8
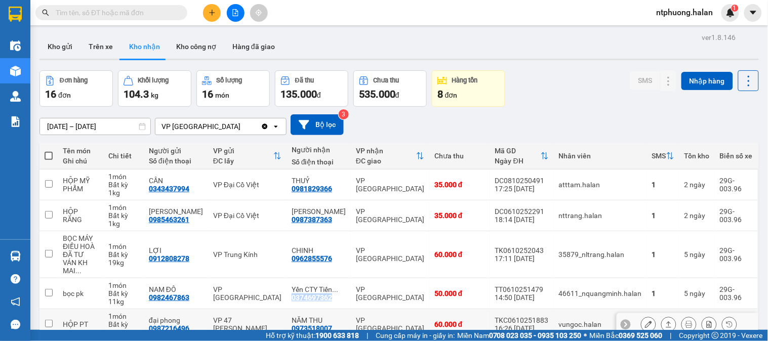
copy div "0374697362"
click at [85, 13] on input "text" at bounding box center [115, 12] width 119 height 11
paste input "0374697362"
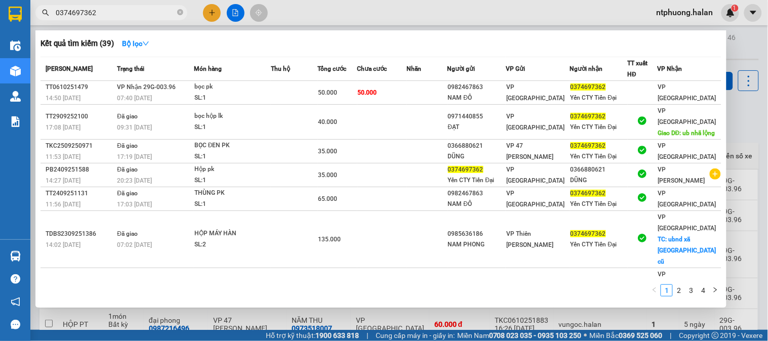
type input "0374697362"
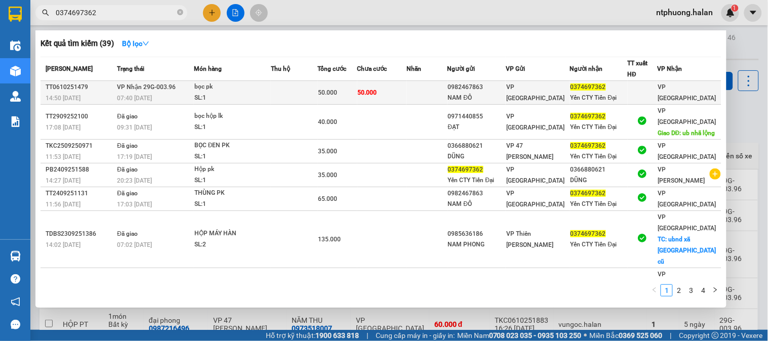
click at [291, 92] on td at bounding box center [294, 93] width 47 height 24
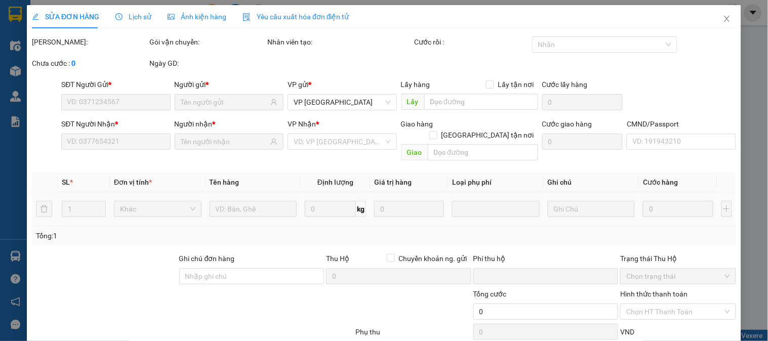
type input "0982467863"
type input "NAM ĐÔ"
type input "0374697362"
type input "Yến CTY Tiến Đại"
type input "0"
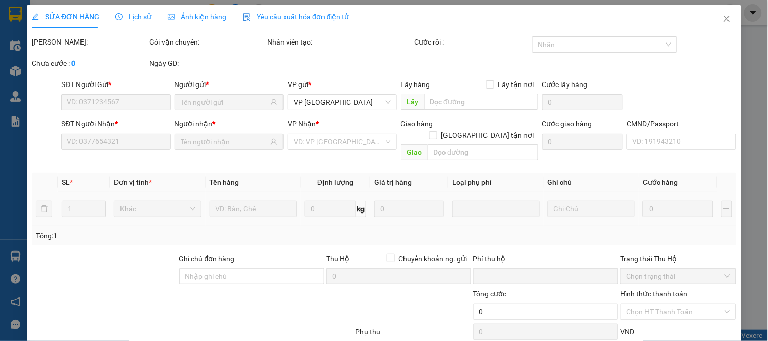
type input "50.000"
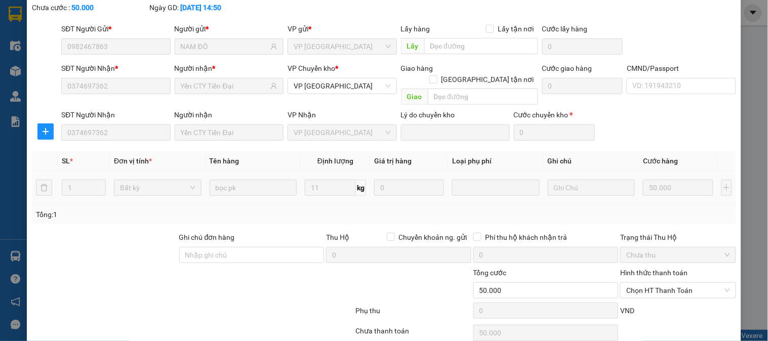
scroll to position [90, 0]
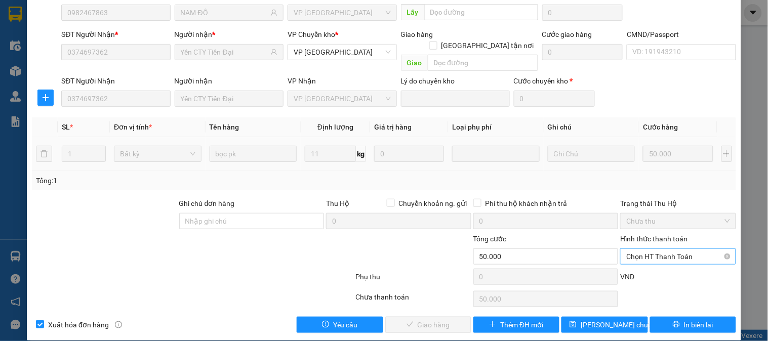
click at [657, 249] on span "Chọn HT Thanh Toán" at bounding box center [677, 256] width 103 height 15
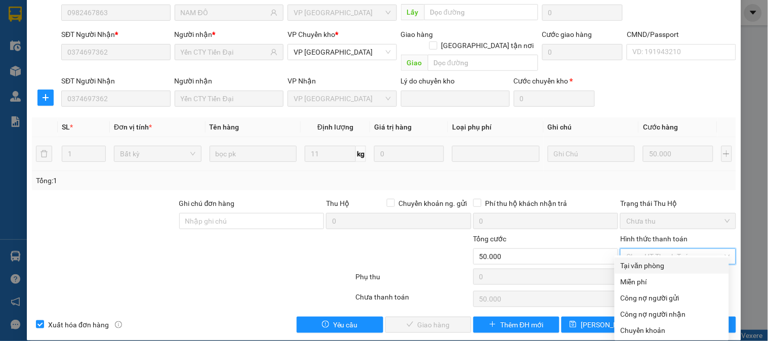
click at [656, 265] on div "Tại văn phòng" at bounding box center [671, 265] width 102 height 11
type input "0"
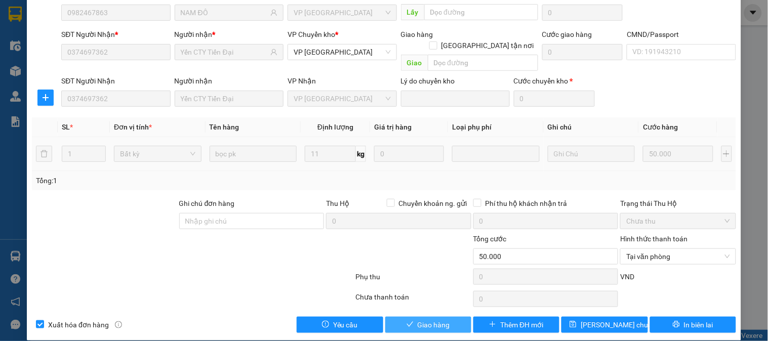
click at [442, 319] on span "Giao hàng" at bounding box center [433, 324] width 32 height 11
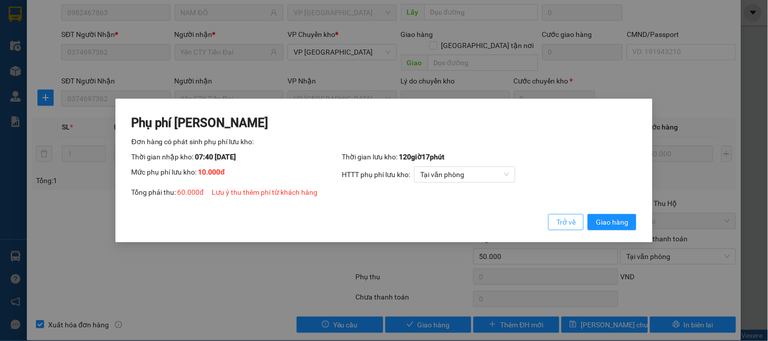
click at [566, 227] on span "Trở về" at bounding box center [565, 222] width 19 height 11
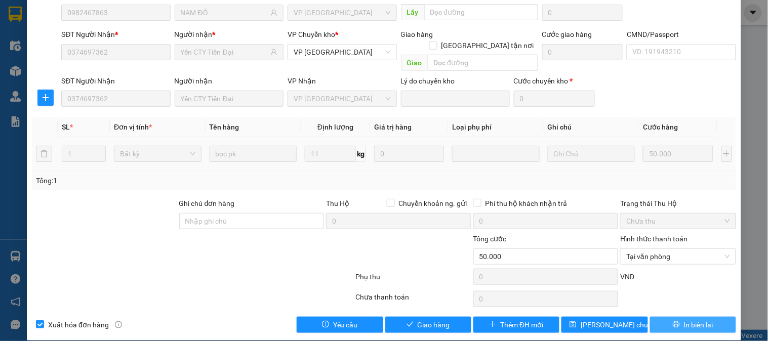
click at [692, 319] on span "In biên lai" at bounding box center [698, 324] width 29 height 11
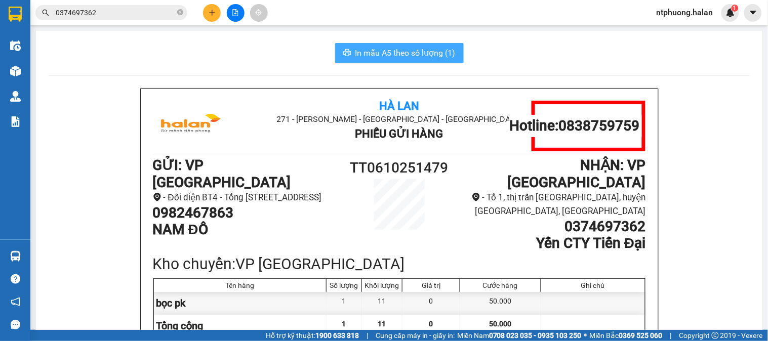
click at [402, 53] on span "In mẫu A5 theo số lượng (1)" at bounding box center [405, 53] width 100 height 13
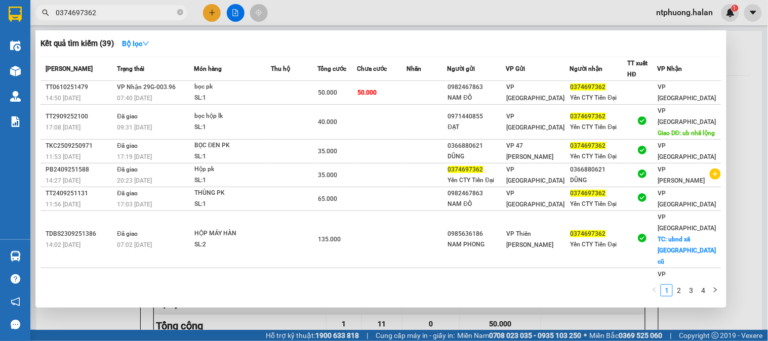
click at [117, 13] on input "0374697362" at bounding box center [115, 12] width 119 height 11
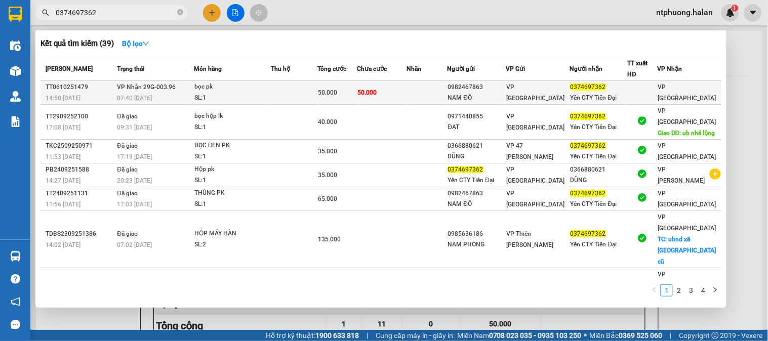
click at [403, 95] on td "50.000" at bounding box center [382, 93] width 50 height 24
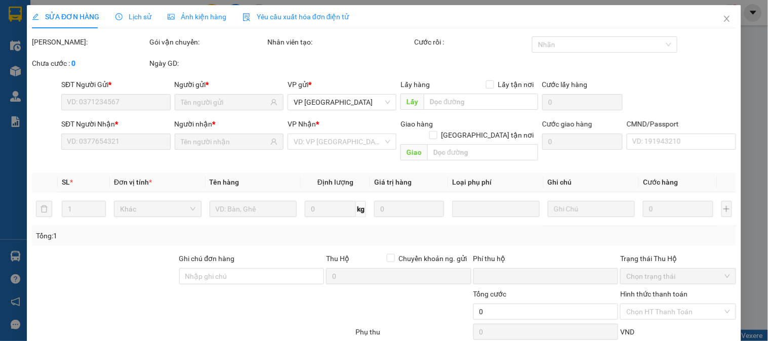
type input "0982467863"
type input "NAM ĐÔ"
type input "0374697362"
type input "Yến CTY Tiến Đại"
type input "0"
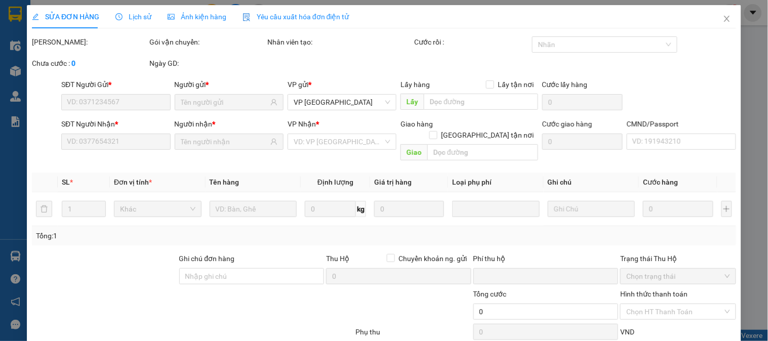
type input "50.000"
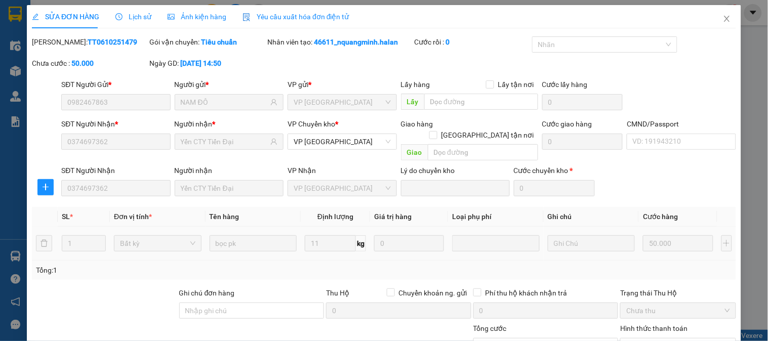
scroll to position [90, 0]
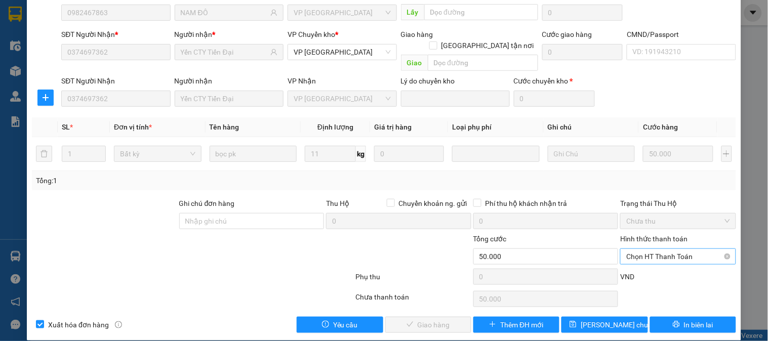
click at [658, 249] on span "Chọn HT Thanh Toán" at bounding box center [677, 256] width 103 height 15
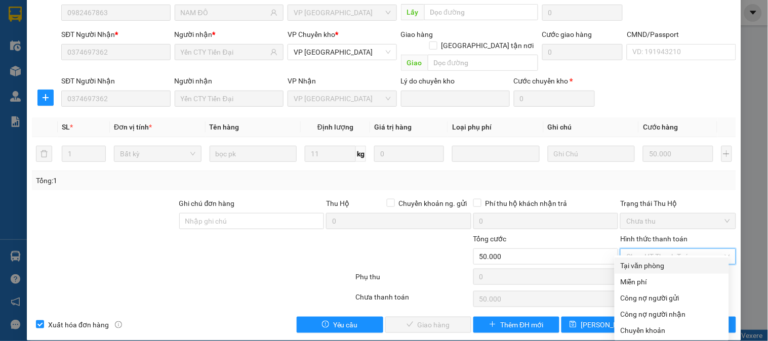
click at [654, 265] on div "Tại văn phòng" at bounding box center [671, 265] width 102 height 11
type input "0"
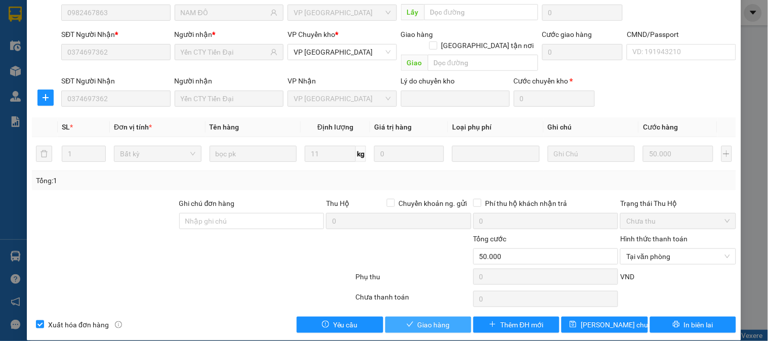
click at [436, 319] on span "Giao hàng" at bounding box center [433, 324] width 32 height 11
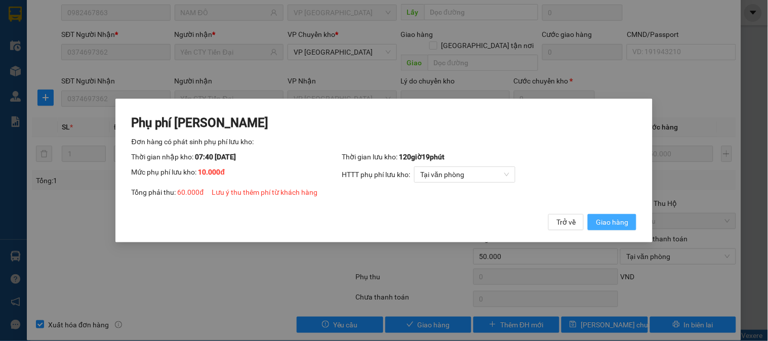
click at [618, 221] on span "Giao hàng" at bounding box center [612, 222] width 32 height 11
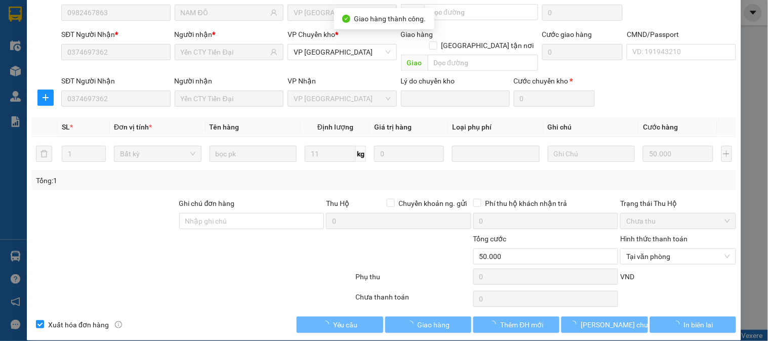
type input "60.000"
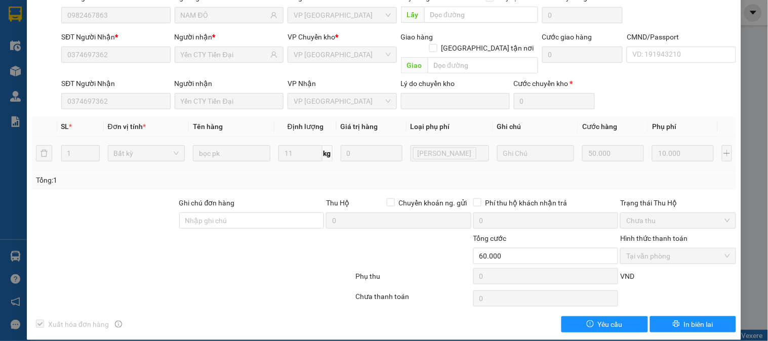
scroll to position [0, 0]
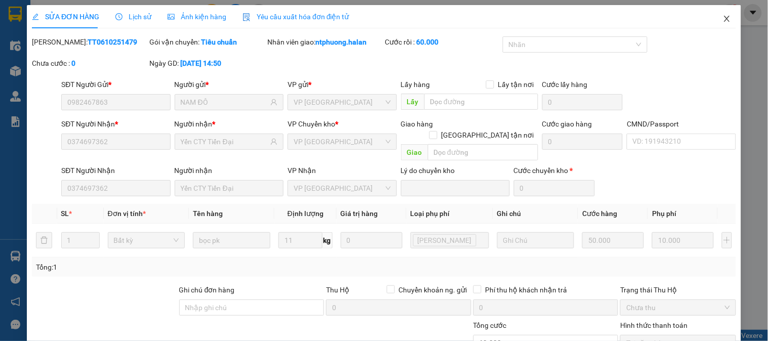
click at [723, 16] on icon "close" at bounding box center [727, 19] width 8 height 8
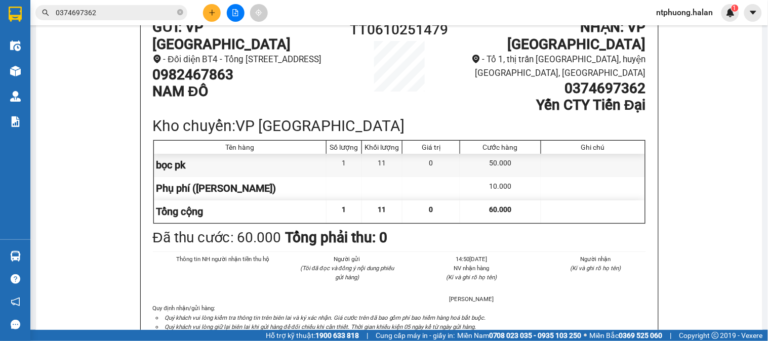
scroll to position [82, 0]
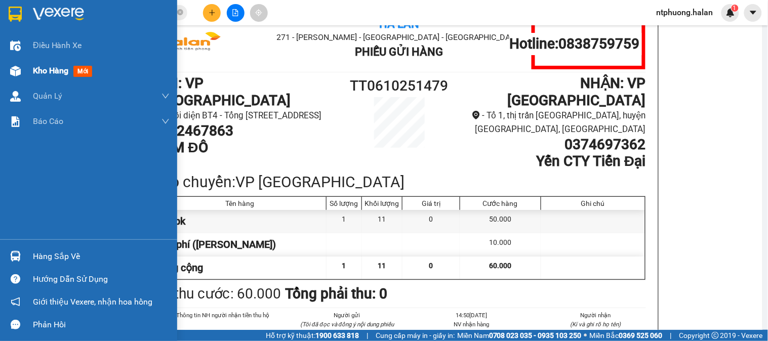
click at [56, 73] on span "Kho hàng" at bounding box center [50, 71] width 35 height 10
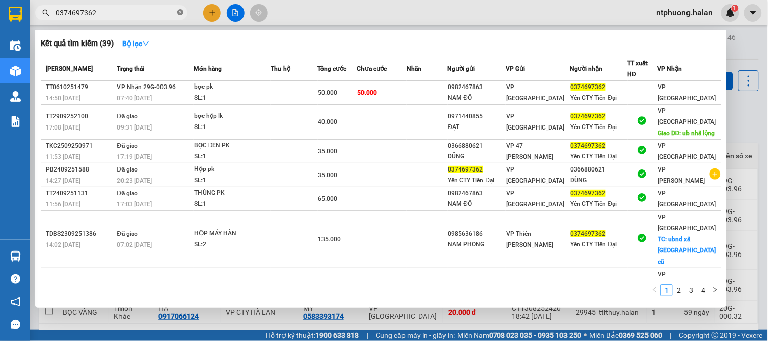
click at [179, 11] on icon "close-circle" at bounding box center [180, 12] width 6 height 6
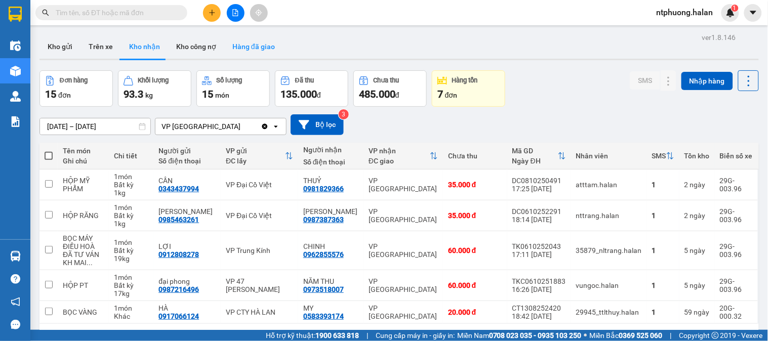
click at [258, 50] on button "Hàng đã giao" at bounding box center [253, 46] width 59 height 24
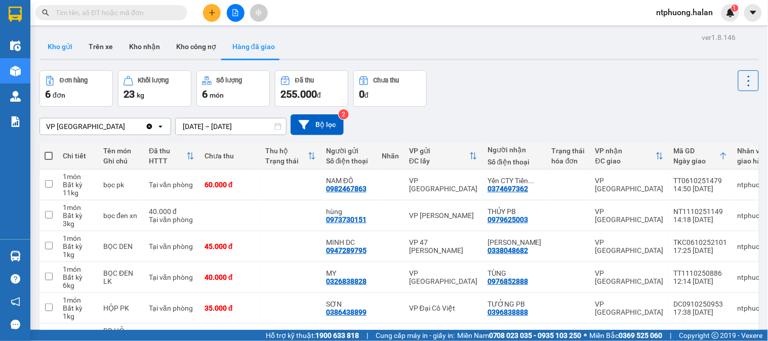
click at [62, 42] on button "Kho gửi" at bounding box center [59, 46] width 41 height 24
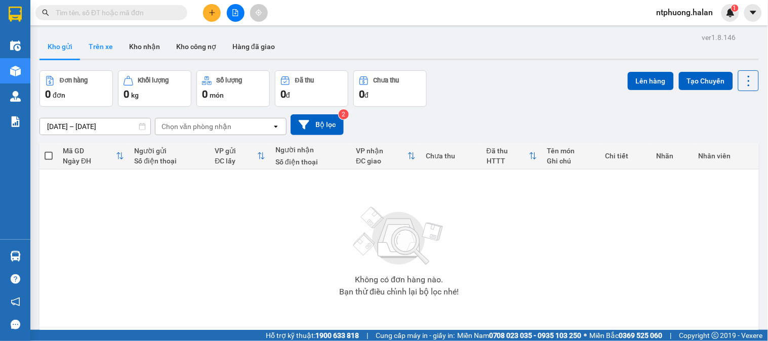
click at [99, 49] on button "Trên xe" at bounding box center [100, 46] width 40 height 24
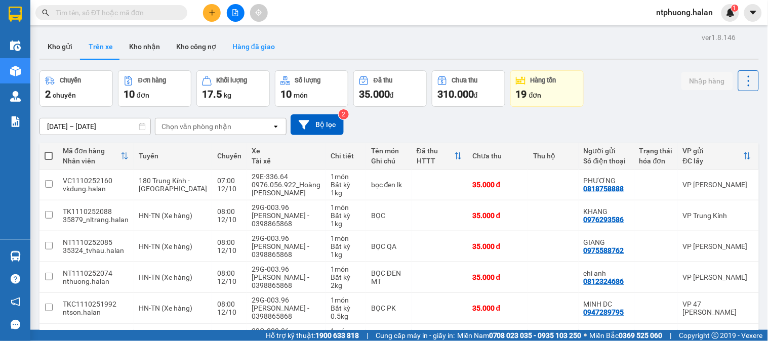
click at [247, 49] on button "Hàng đã giao" at bounding box center [253, 46] width 59 height 24
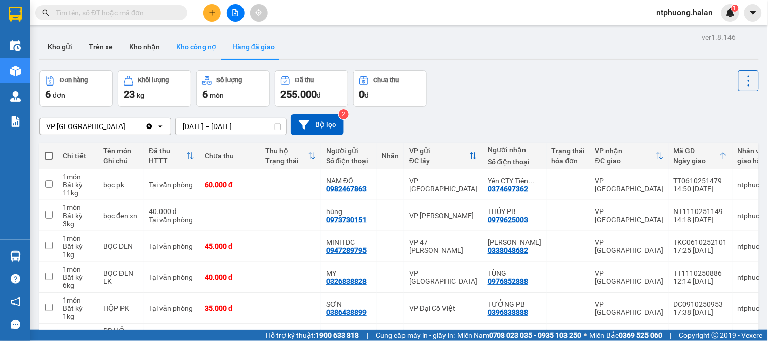
click at [185, 47] on button "Kho công nợ" at bounding box center [196, 46] width 56 height 24
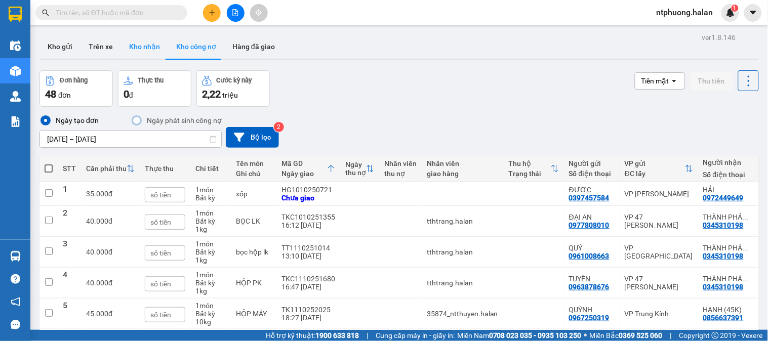
click at [144, 46] on button "Kho nhận" at bounding box center [144, 46] width 47 height 24
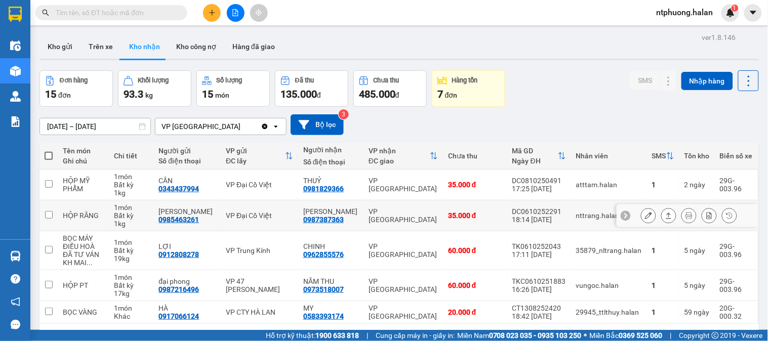
scroll to position [47, 0]
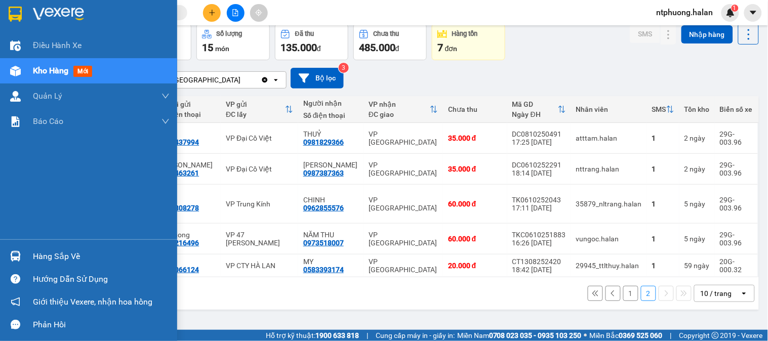
click at [38, 255] on div "Hàng sắp về" at bounding box center [101, 256] width 137 height 15
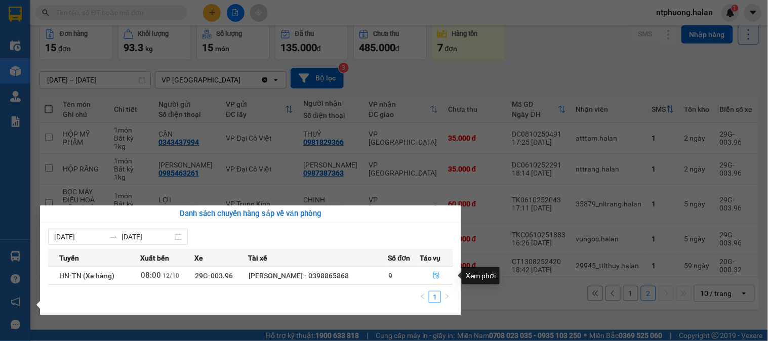
click at [436, 274] on icon "file-done" at bounding box center [436, 275] width 6 height 7
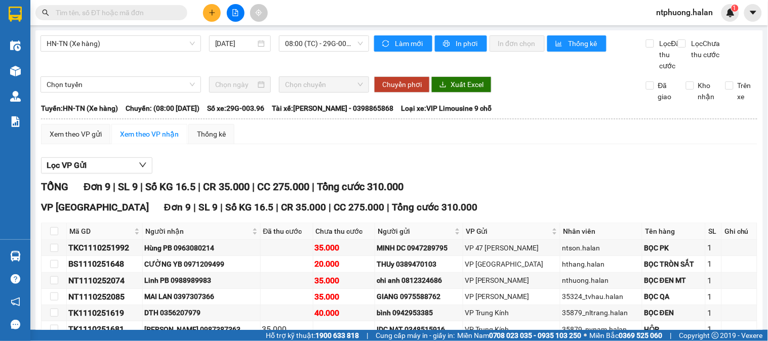
click at [107, 14] on input "text" at bounding box center [115, 12] width 119 height 11
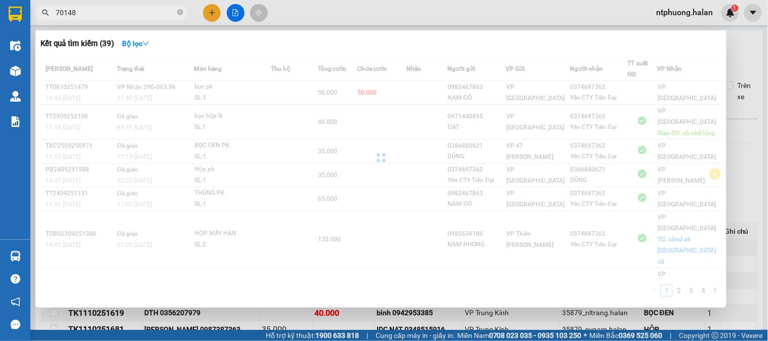
type input "701486"
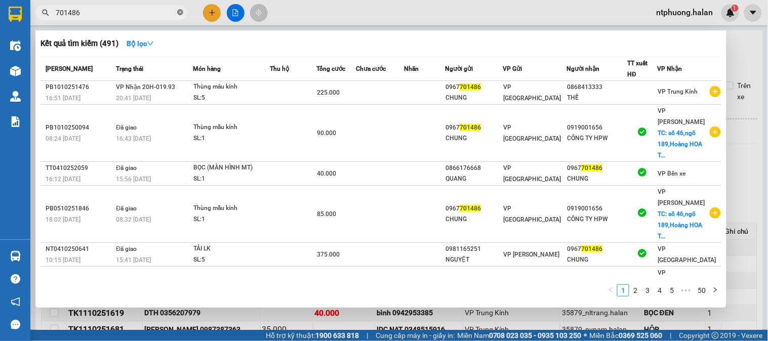
click at [178, 11] on icon "close-circle" at bounding box center [180, 12] width 6 height 6
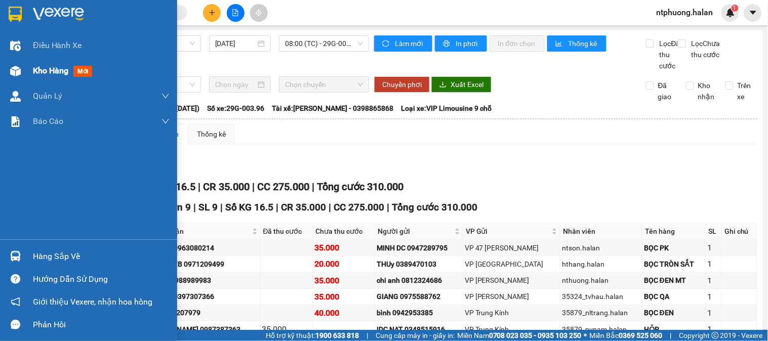
click at [55, 73] on span "Kho hàng" at bounding box center [50, 71] width 35 height 10
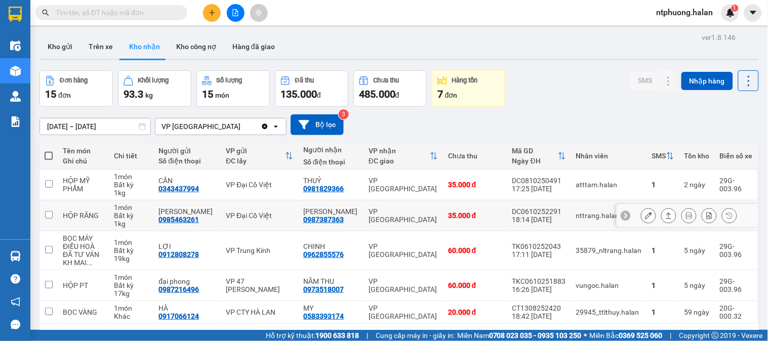
scroll to position [47, 0]
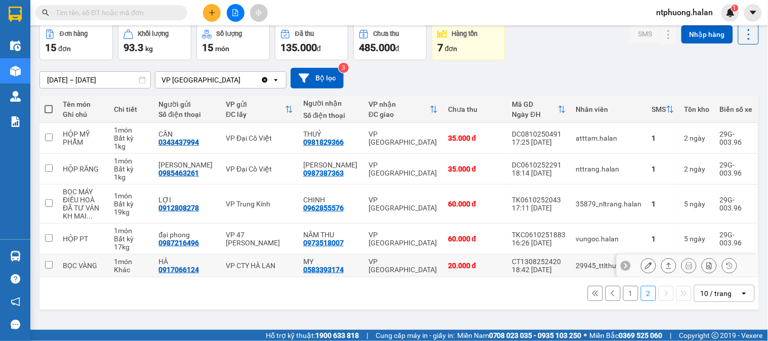
drag, startPoint x: 381, startPoint y: 261, endPoint x: 371, endPoint y: 238, distance: 25.4
click at [379, 255] on td "VP Phú Bình" at bounding box center [402, 266] width 79 height 23
checkbox input "true"
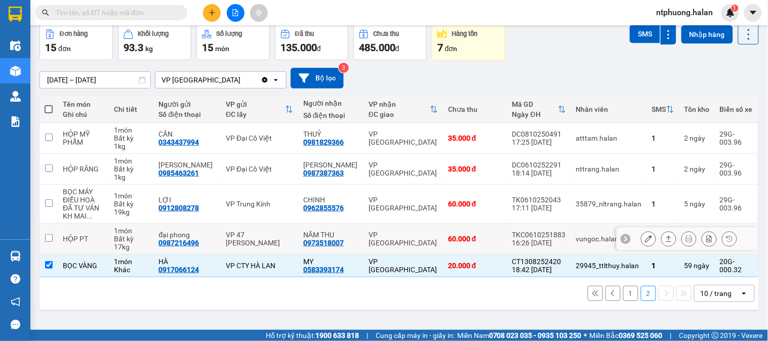
click at [371, 238] on div "VP Phú Bình" at bounding box center [402, 239] width 69 height 16
checkbox input "false"
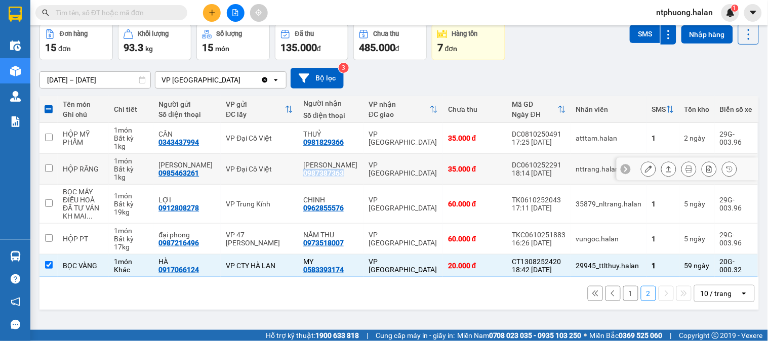
drag, startPoint x: 304, startPoint y: 172, endPoint x: 348, endPoint y: 176, distance: 43.7
click at [348, 176] on td "THANH THU 0987387363" at bounding box center [330, 169] width 65 height 31
checkbox input "true"
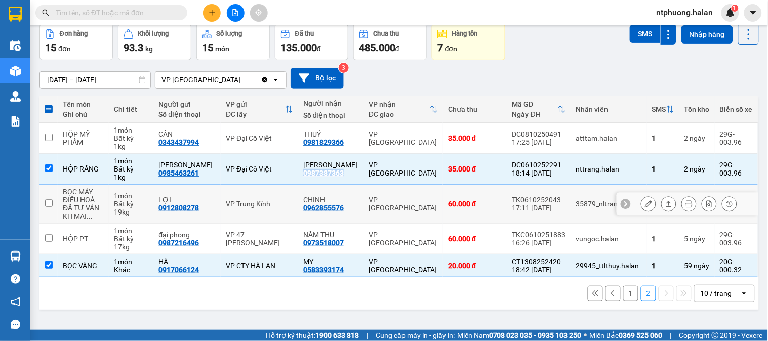
copy div "0987387363"
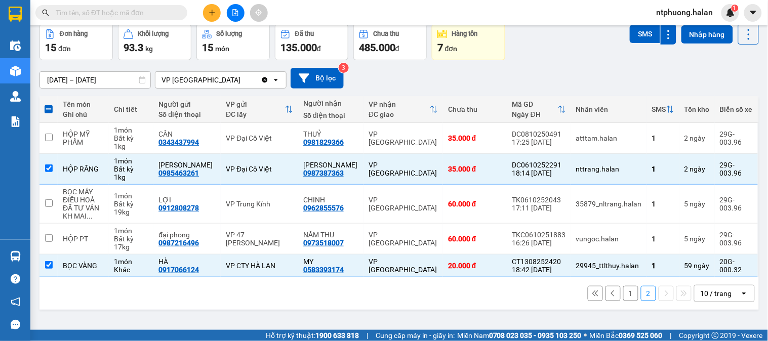
click at [114, 8] on input "text" at bounding box center [115, 12] width 119 height 11
paste input "0987387363"
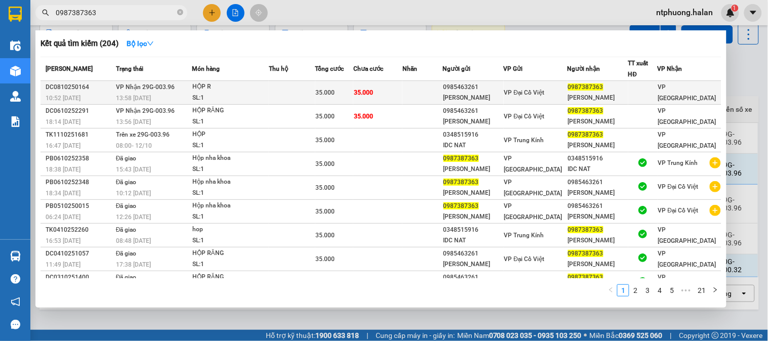
type input "0987387363"
click at [100, 90] on div "DC0810250164" at bounding box center [79, 87] width 67 height 11
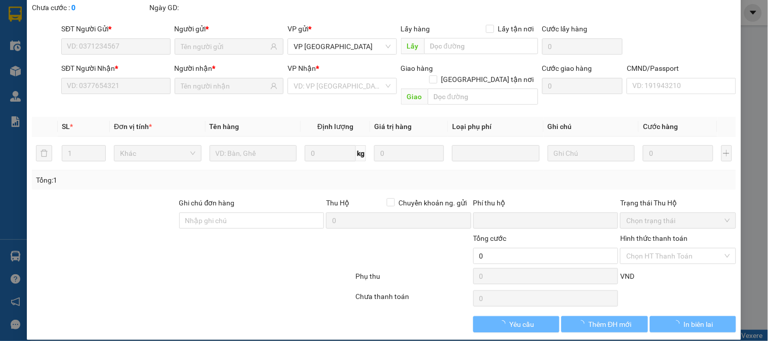
type input "0985463261"
type input "KHÁNH LINH"
type input "0987387363"
type input "THANH THU"
type input "0"
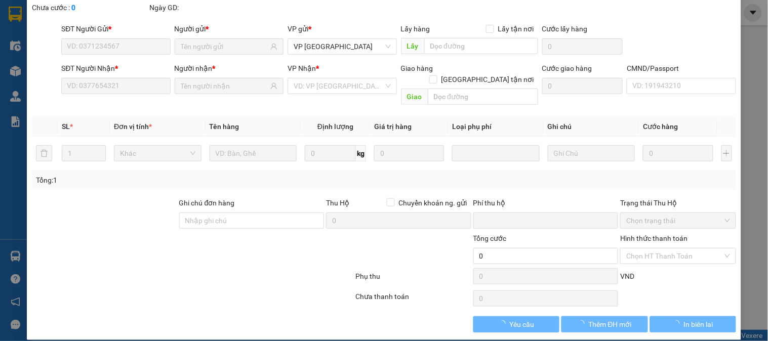
type input "35.000"
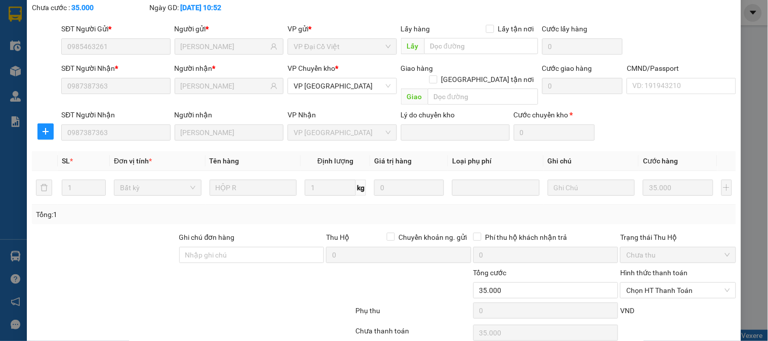
scroll to position [90, 0]
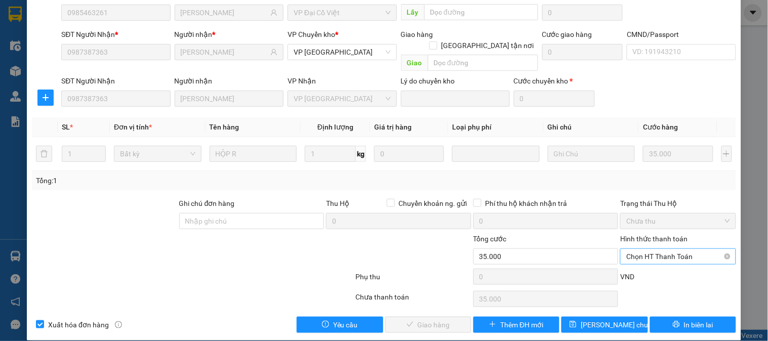
click at [670, 249] on span "Chọn HT Thanh Toán" at bounding box center [677, 256] width 103 height 15
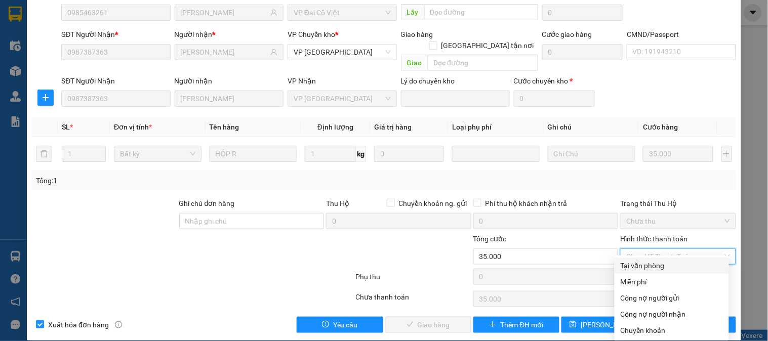
click at [663, 267] on div "Tại văn phòng" at bounding box center [671, 265] width 102 height 11
type input "0"
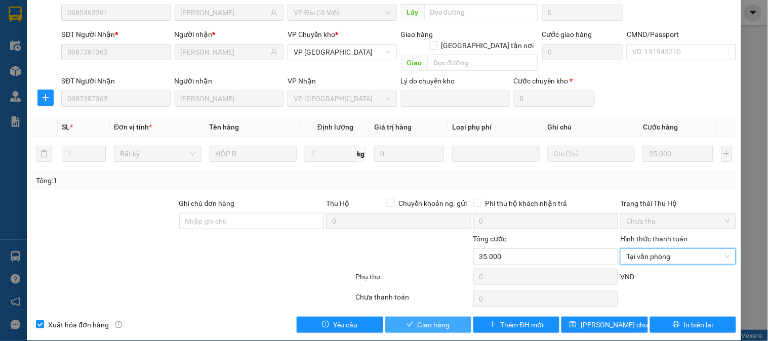
click at [445, 317] on button "Giao hàng" at bounding box center [428, 325] width 86 height 16
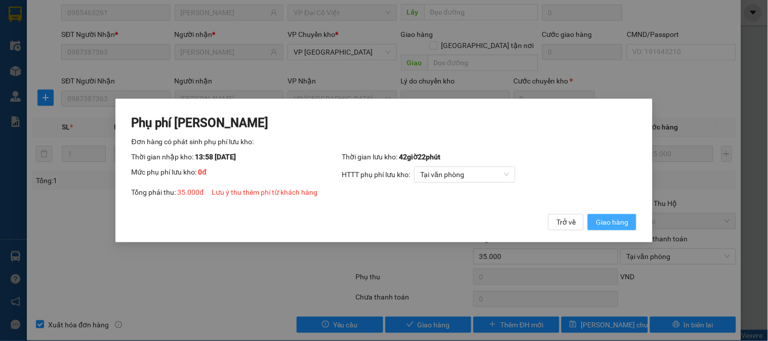
click at [608, 220] on span "Giao hàng" at bounding box center [612, 222] width 32 height 11
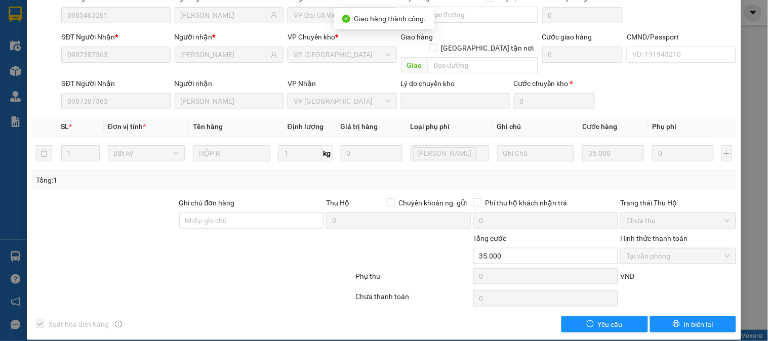
scroll to position [0, 0]
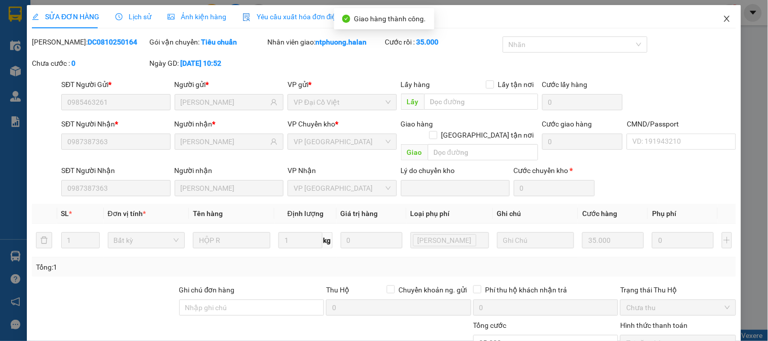
click at [724, 19] on icon "close" at bounding box center [727, 19] width 6 height 6
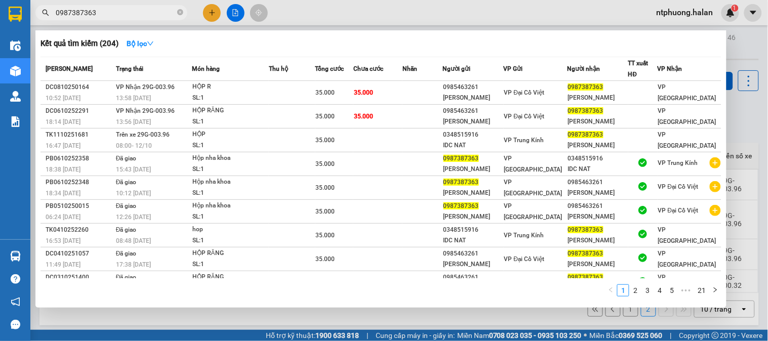
click at [129, 8] on input "0987387363" at bounding box center [115, 12] width 119 height 11
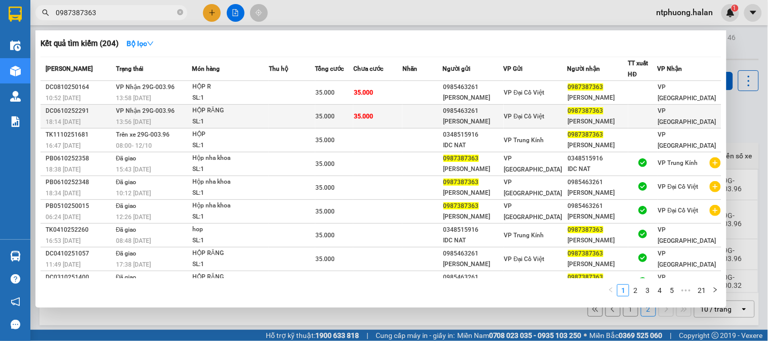
click at [289, 120] on td at bounding box center [292, 117] width 47 height 24
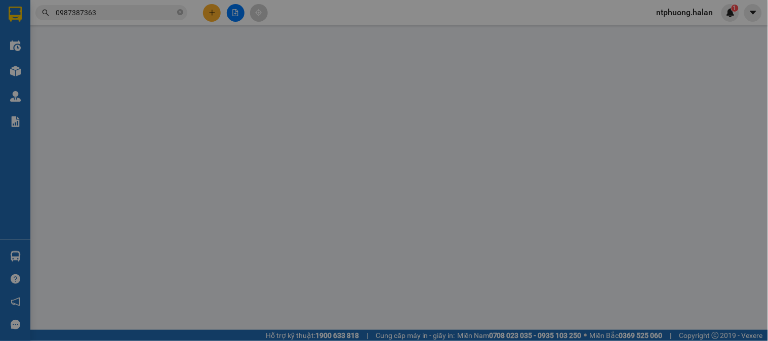
type input "0985463261"
type input "KHÁNH LINH"
type input "0987387363"
type input "THANH THU"
type input "0"
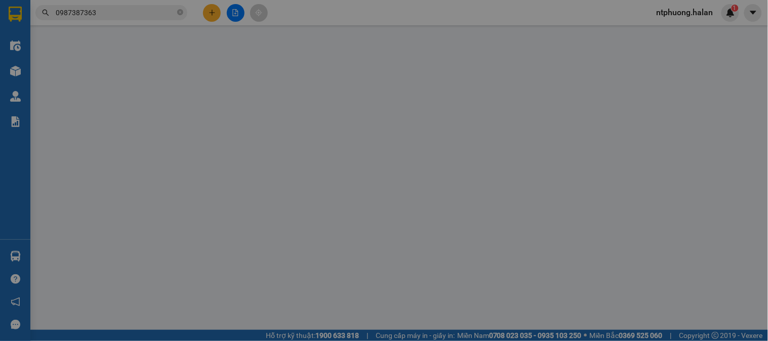
type input "35.000"
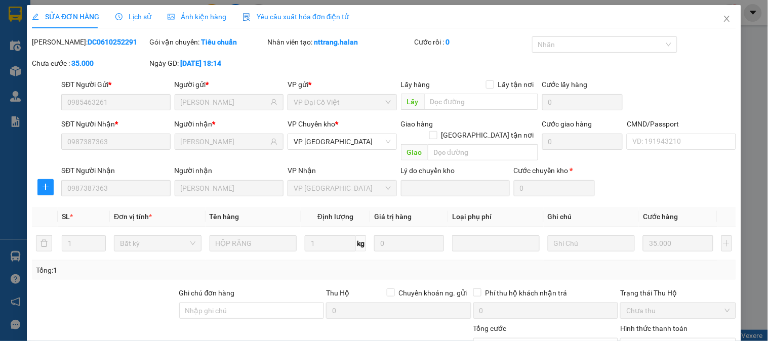
scroll to position [90, 0]
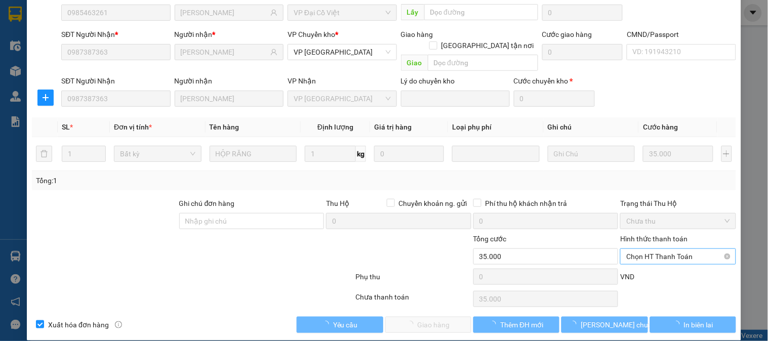
click at [656, 249] on span "Chọn HT Thanh Toán" at bounding box center [677, 256] width 103 height 15
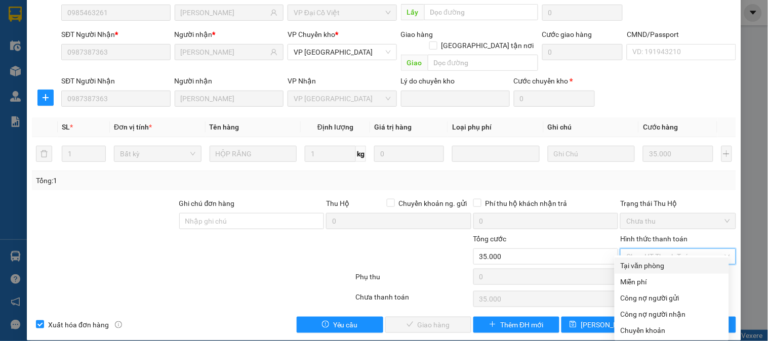
click at [641, 266] on div "Tại văn phòng" at bounding box center [671, 265] width 102 height 11
type input "0"
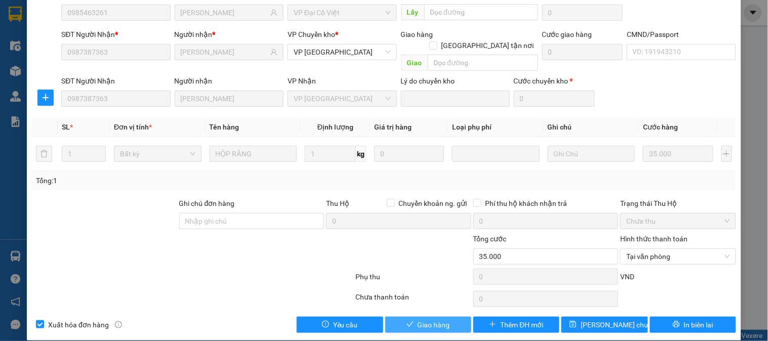
drag, startPoint x: 415, startPoint y: 315, endPoint x: 490, endPoint y: 291, distance: 78.3
click at [417, 319] on span "Giao hàng" at bounding box center [433, 324] width 32 height 11
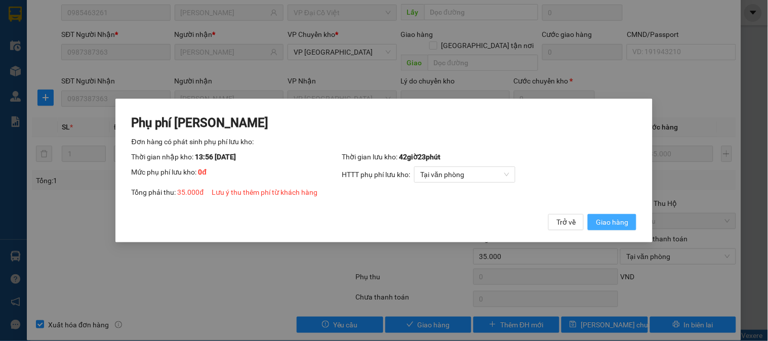
click at [620, 218] on span "Giao hàng" at bounding box center [612, 222] width 32 height 11
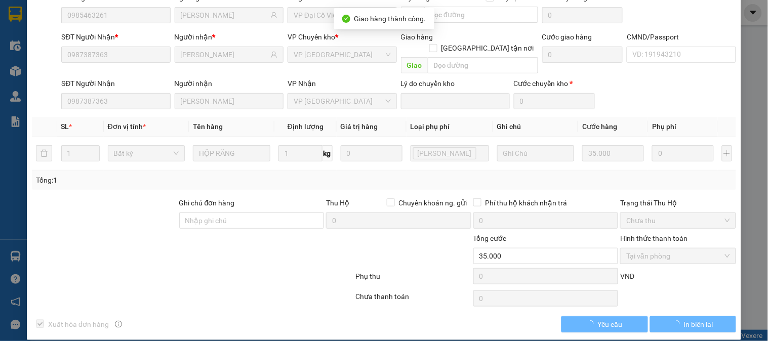
scroll to position [0, 0]
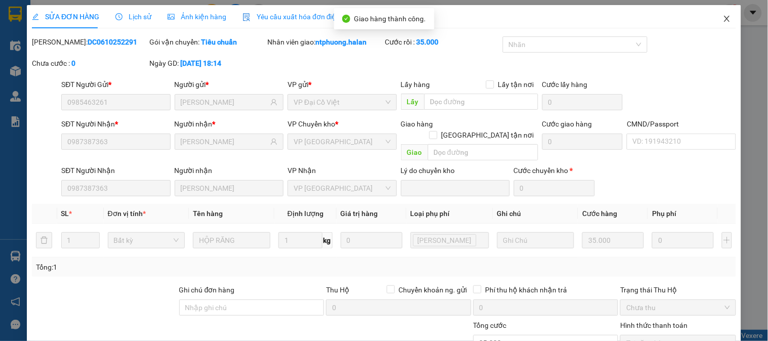
click at [723, 17] on icon "close" at bounding box center [727, 19] width 8 height 8
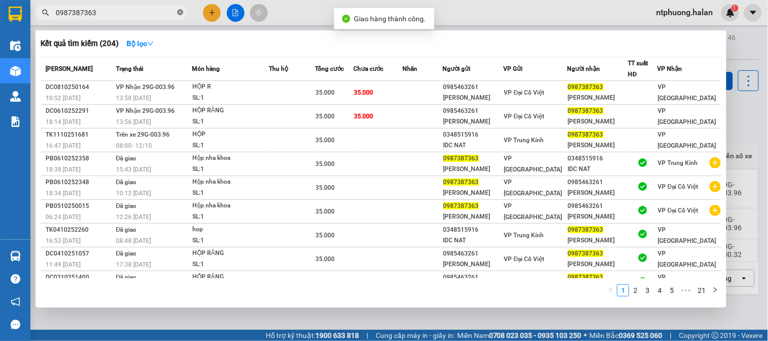
click at [179, 13] on icon "close-circle" at bounding box center [180, 12] width 6 height 6
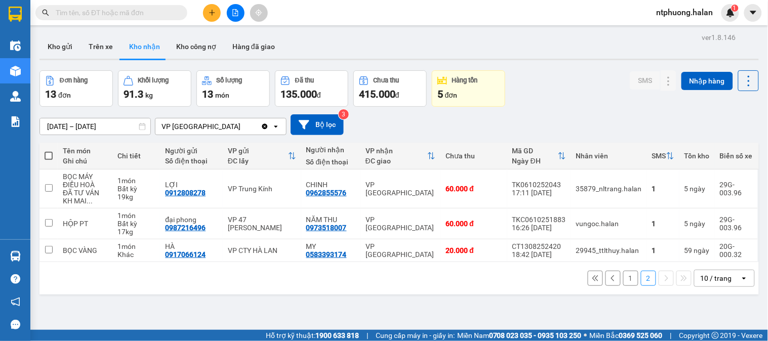
click at [625, 279] on button "1" at bounding box center [630, 278] width 15 height 15
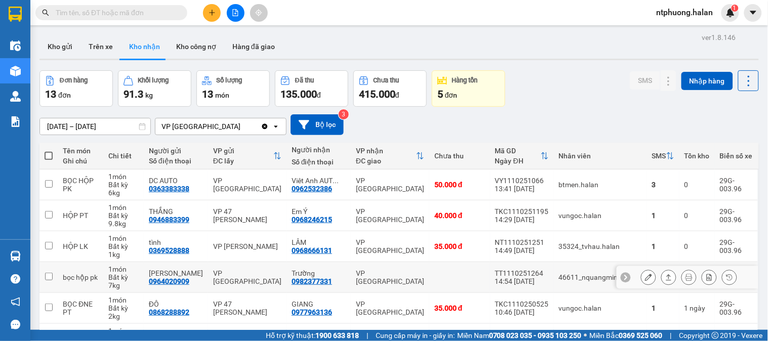
scroll to position [169, 0]
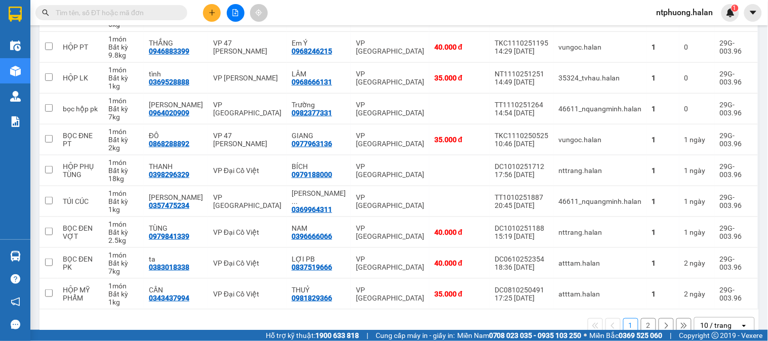
click at [119, 8] on input "text" at bounding box center [115, 12] width 119 height 11
click at [119, 12] on input "text" at bounding box center [115, 12] width 119 height 11
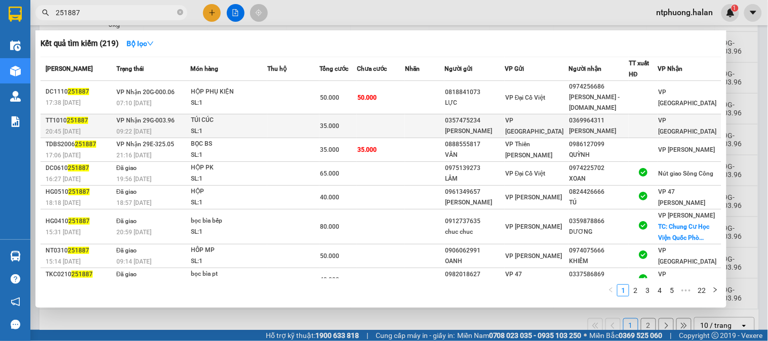
type input "251887"
click at [235, 126] on div "SL: 1" at bounding box center [229, 131] width 76 height 11
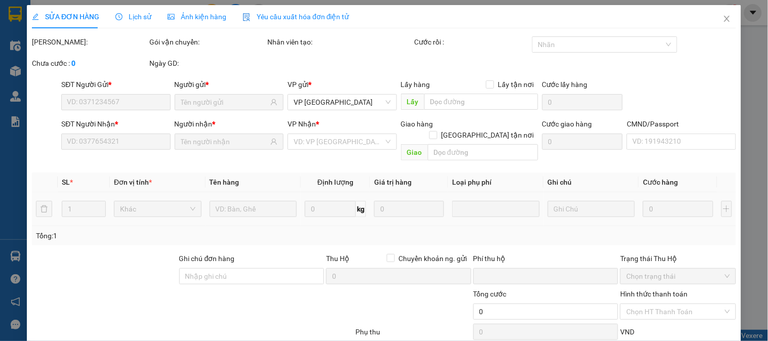
type input "0357475234"
type input "ĐINH CÔNG BẮC"
type input "0369964311"
type input "ĐINH CÔNG LỰU"
type input "0"
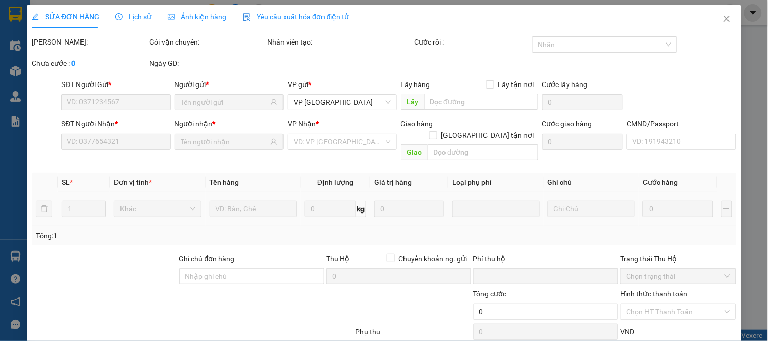
type input "35.000"
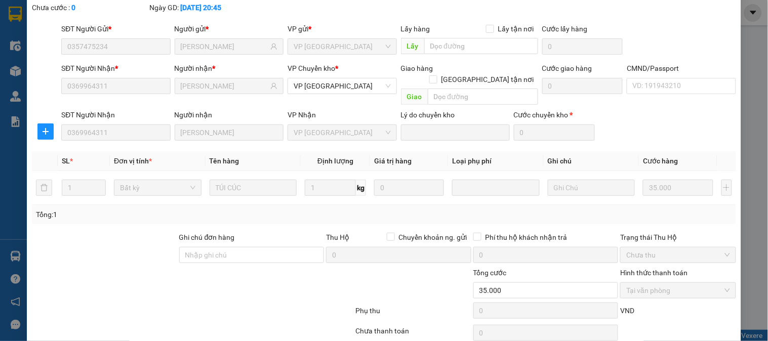
scroll to position [90, 0]
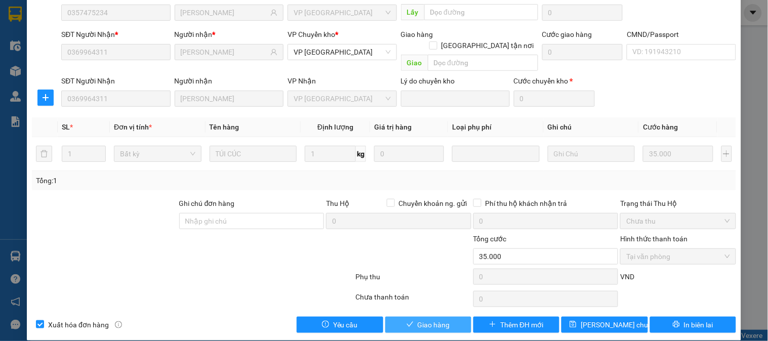
click at [430, 319] on span "Giao hàng" at bounding box center [433, 324] width 32 height 11
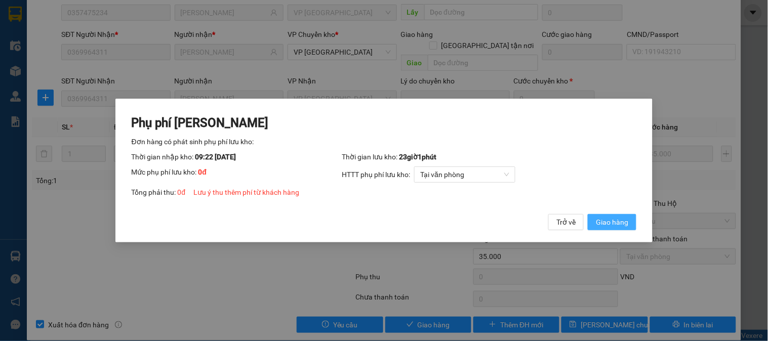
click at [616, 219] on span "Giao hàng" at bounding box center [612, 222] width 32 height 11
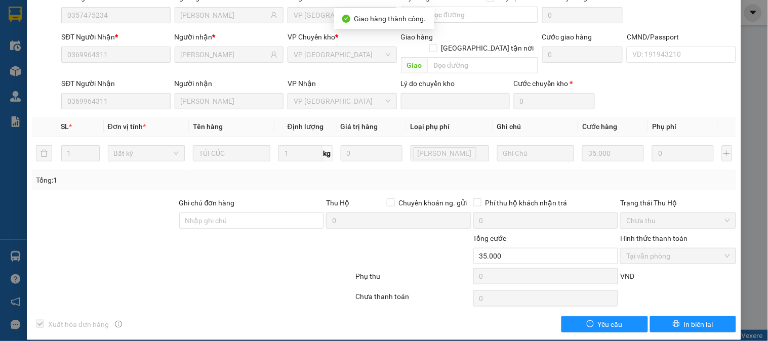
scroll to position [0, 0]
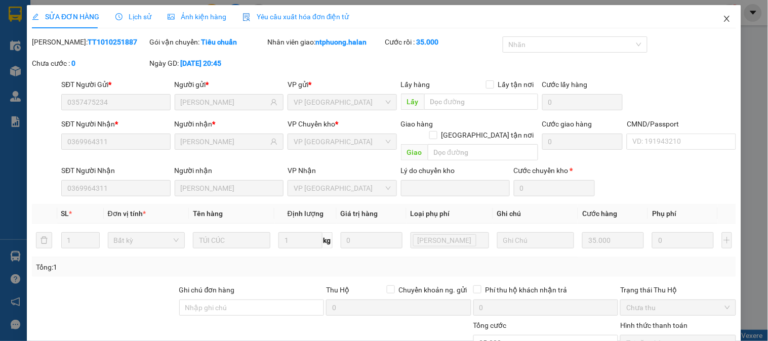
click at [724, 17] on icon "close" at bounding box center [727, 19] width 6 height 6
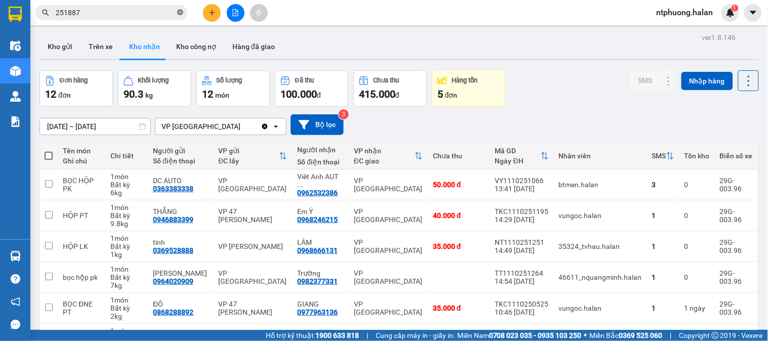
click at [178, 12] on icon "close-circle" at bounding box center [180, 12] width 6 height 6
click at [60, 44] on button "Kho gửi" at bounding box center [59, 46] width 41 height 24
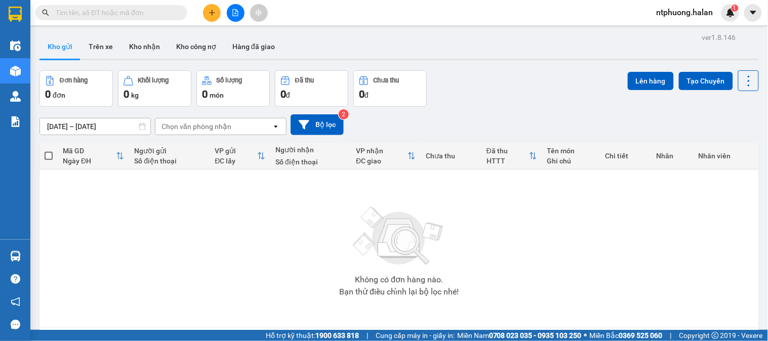
click at [120, 8] on input "text" at bounding box center [115, 12] width 119 height 11
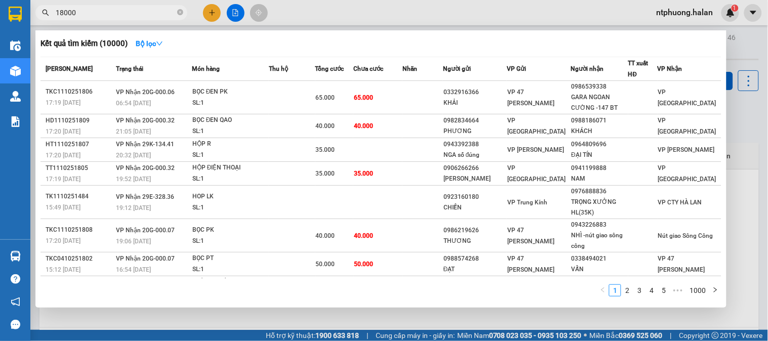
type input "180007"
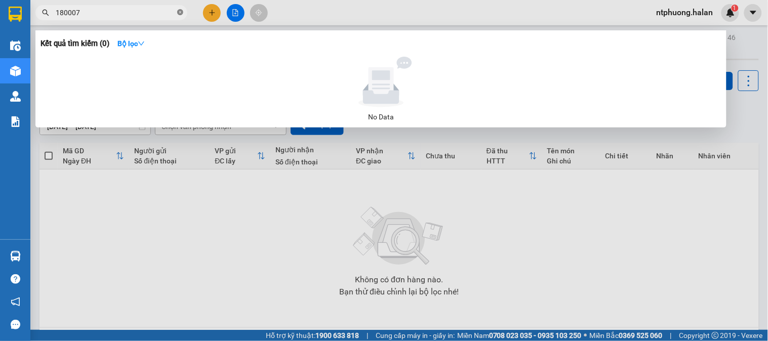
click at [181, 12] on icon "close-circle" at bounding box center [180, 12] width 6 height 6
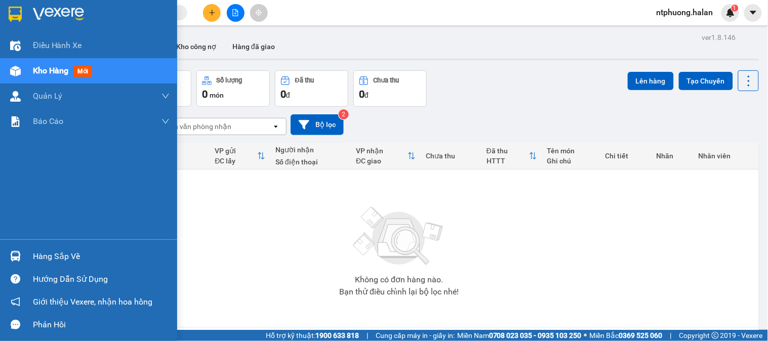
click at [56, 73] on span "Kho hàng" at bounding box center [50, 71] width 35 height 10
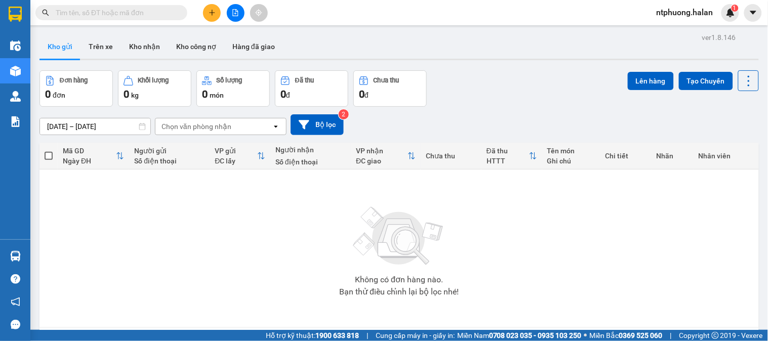
click at [127, 12] on input "text" at bounding box center [115, 12] width 119 height 11
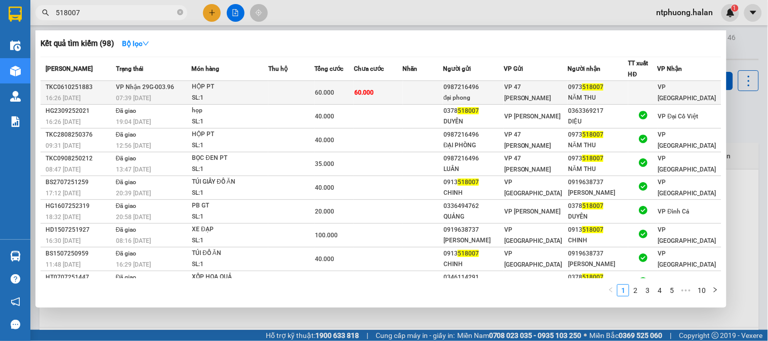
type input "518007"
click at [282, 97] on td at bounding box center [291, 93] width 46 height 24
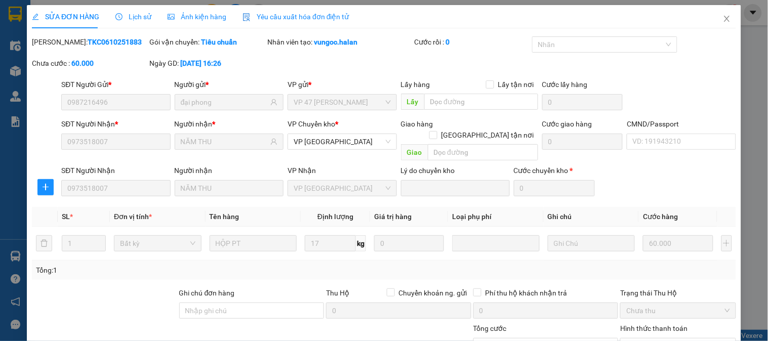
type input "0987216496"
type input "đại phong"
type input "0973518007"
type input "NĂM THU"
type input "0"
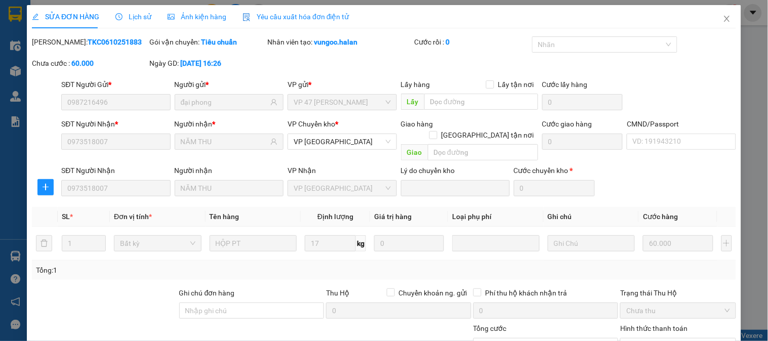
type input "60.000"
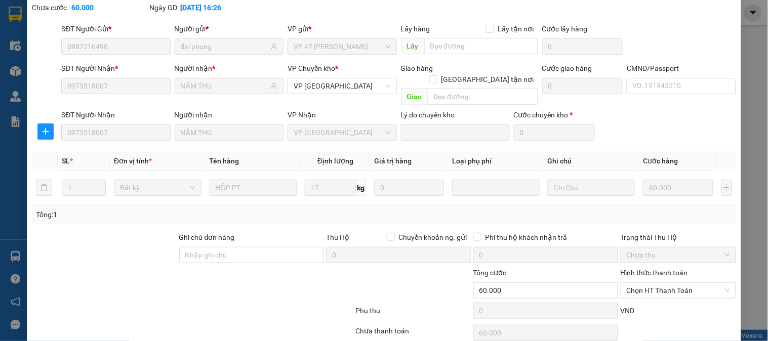
scroll to position [90, 0]
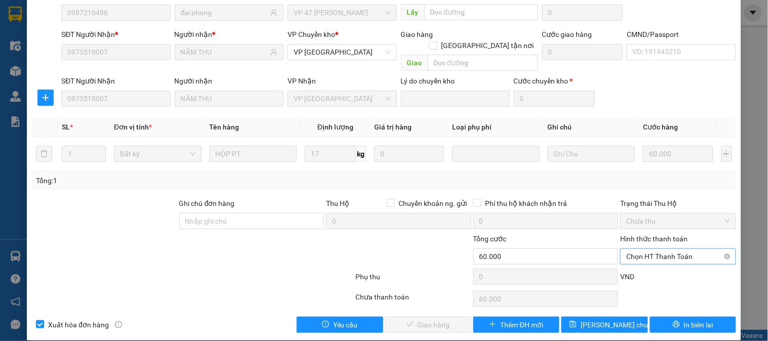
click at [667, 249] on span "Chọn HT Thanh Toán" at bounding box center [677, 256] width 103 height 15
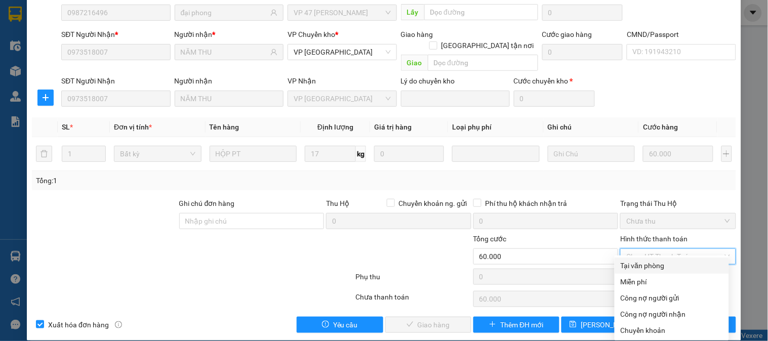
click at [653, 266] on div "Tại văn phòng" at bounding box center [671, 265] width 102 height 11
type input "0"
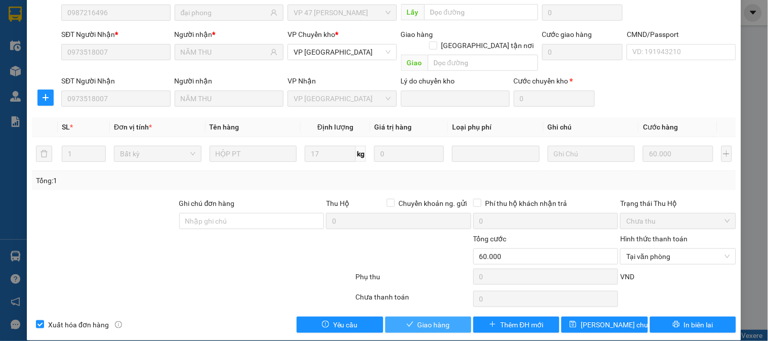
click at [436, 319] on span "Giao hàng" at bounding box center [433, 324] width 32 height 11
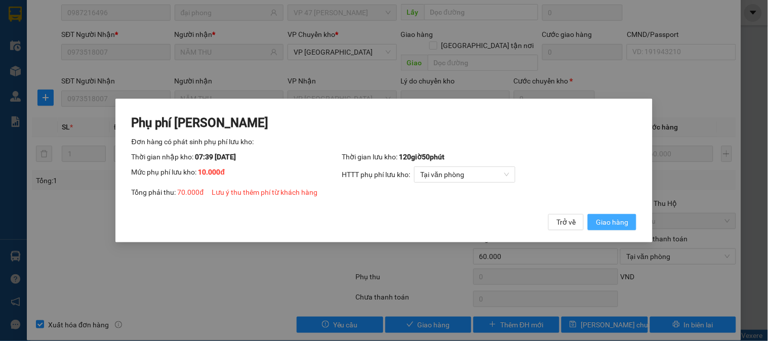
click at [612, 218] on span "Giao hàng" at bounding box center [612, 222] width 32 height 11
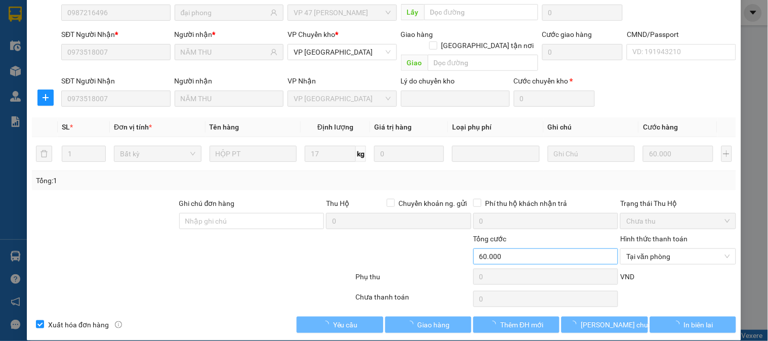
type input "70.000"
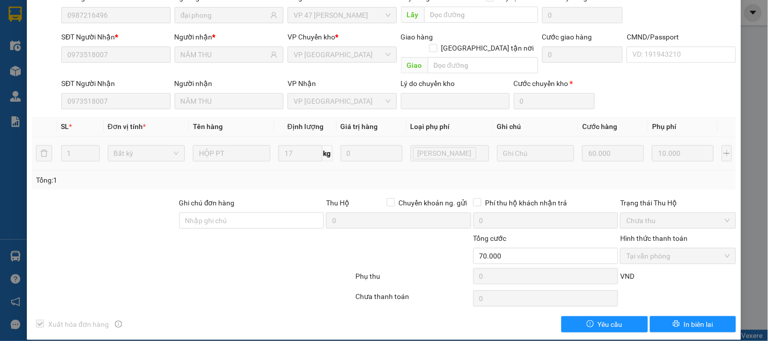
scroll to position [0, 0]
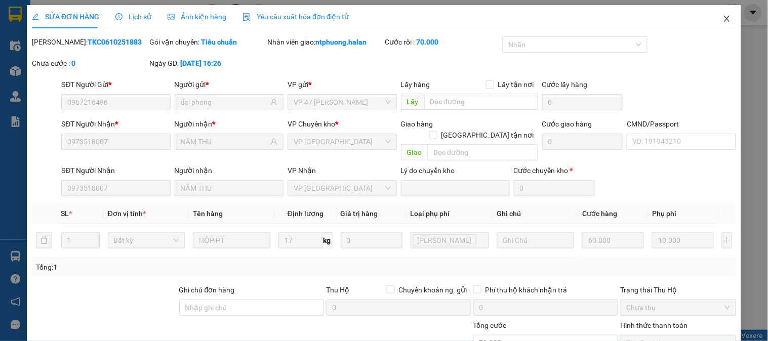
click at [723, 17] on icon "close" at bounding box center [727, 19] width 8 height 8
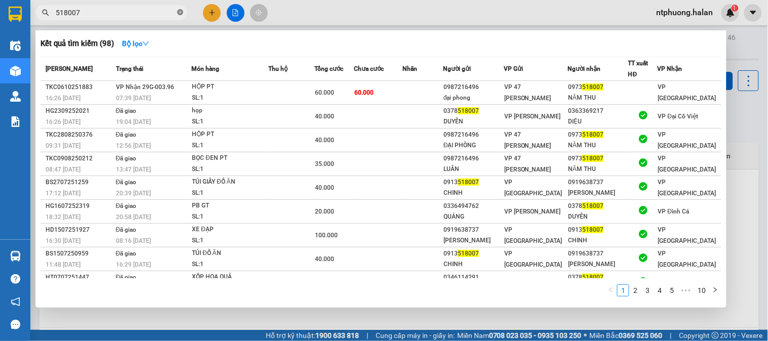
click at [180, 11] on icon "close-circle" at bounding box center [180, 12] width 6 height 6
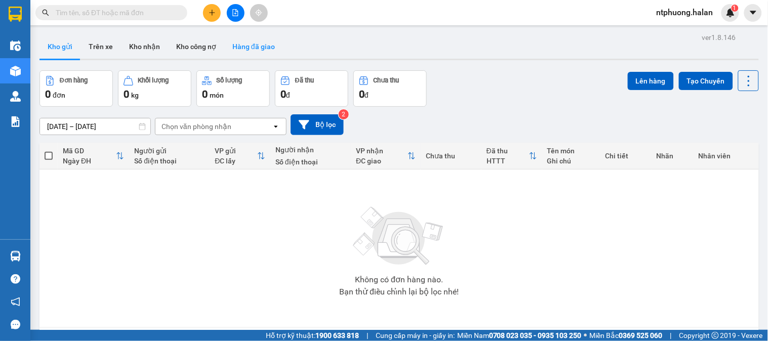
click at [244, 47] on button "Hàng đã giao" at bounding box center [253, 46] width 59 height 24
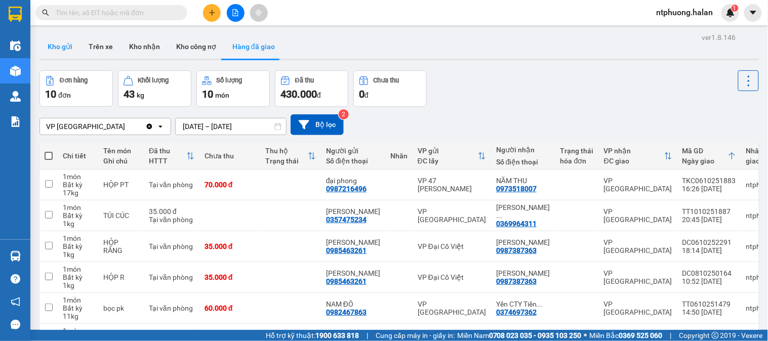
click at [48, 52] on button "Kho gửi" at bounding box center [59, 46] width 41 height 24
